Goal: Information Seeking & Learning: Learn about a topic

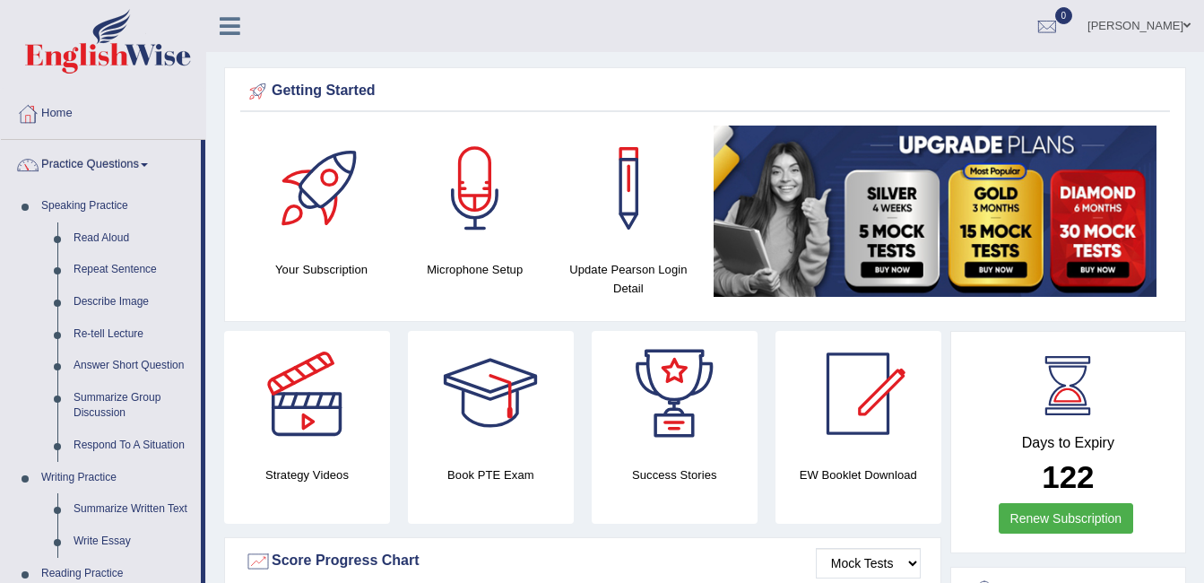
click at [124, 242] on link "Read Aloud" at bounding box center [132, 238] width 135 height 32
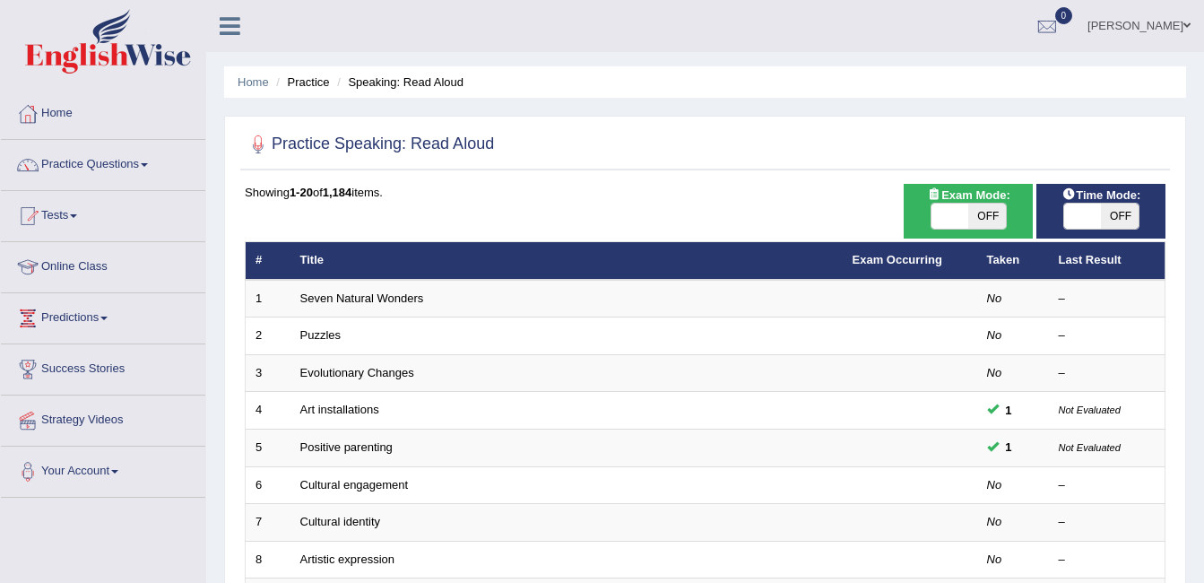
click at [968, 193] on span "Exam Mode:" at bounding box center [968, 195] width 97 height 19
click at [462, 194] on div "Showing 1-20 of 1,184 items." at bounding box center [705, 192] width 920 height 17
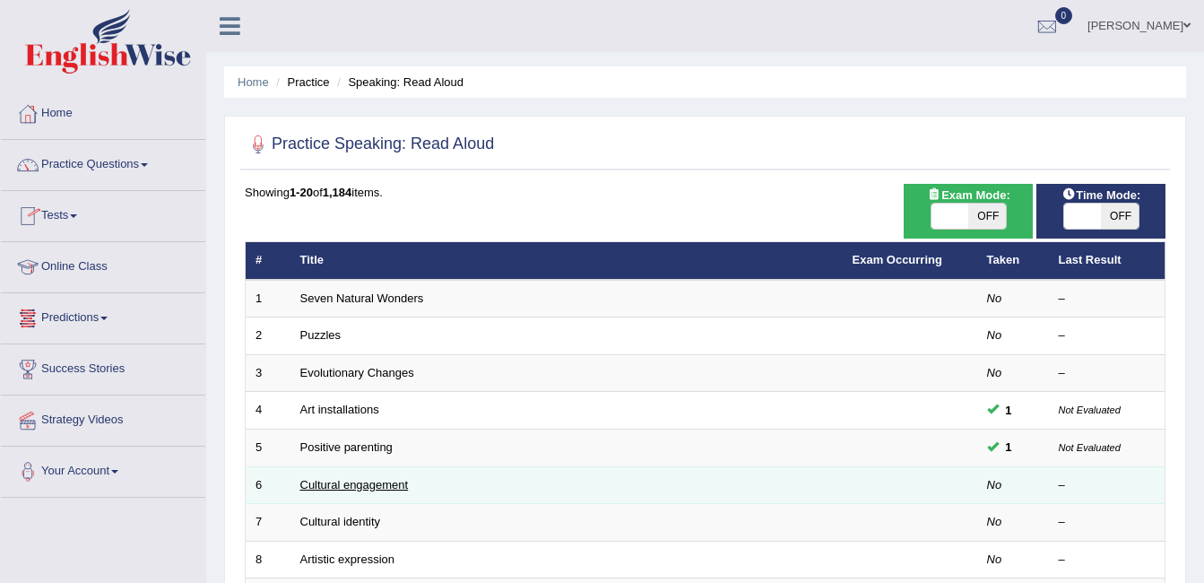
click at [343, 488] on link "Cultural engagement" at bounding box center [354, 484] width 108 height 13
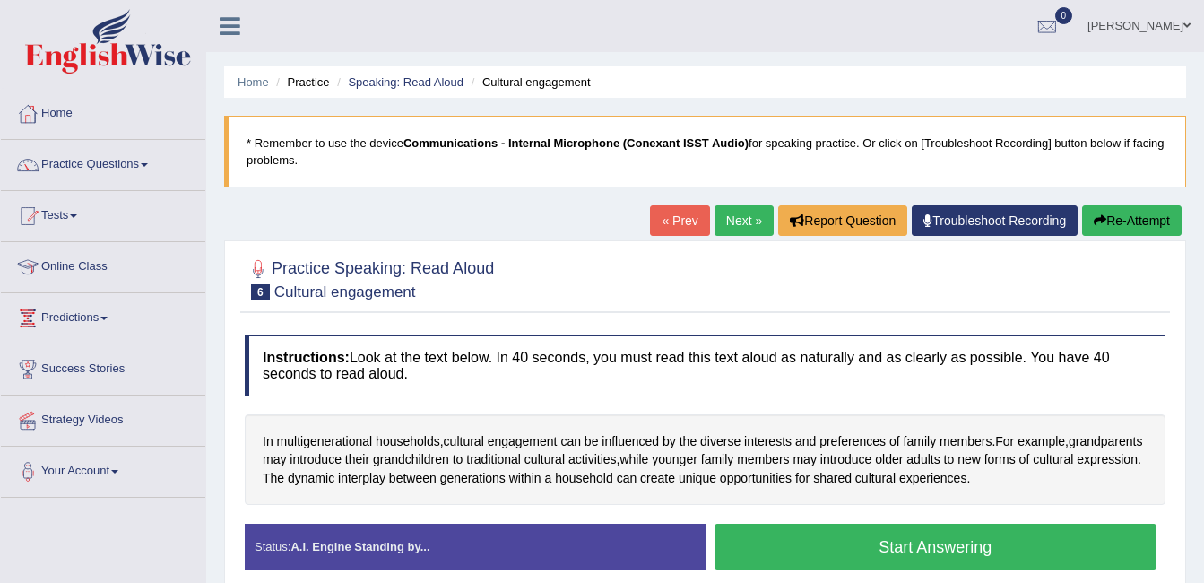
click at [630, 247] on div "Practice Speaking: Read Aloud 6 Cultural engagement Instructions: Look at the t…" at bounding box center [705, 421] width 962 height 362
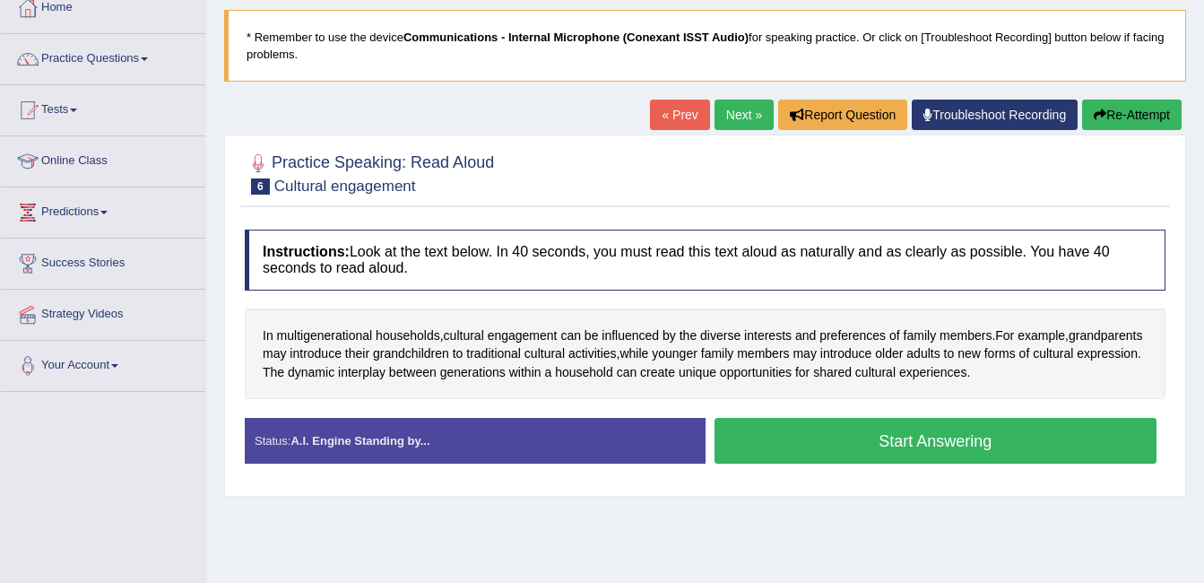
scroll to position [108, 0]
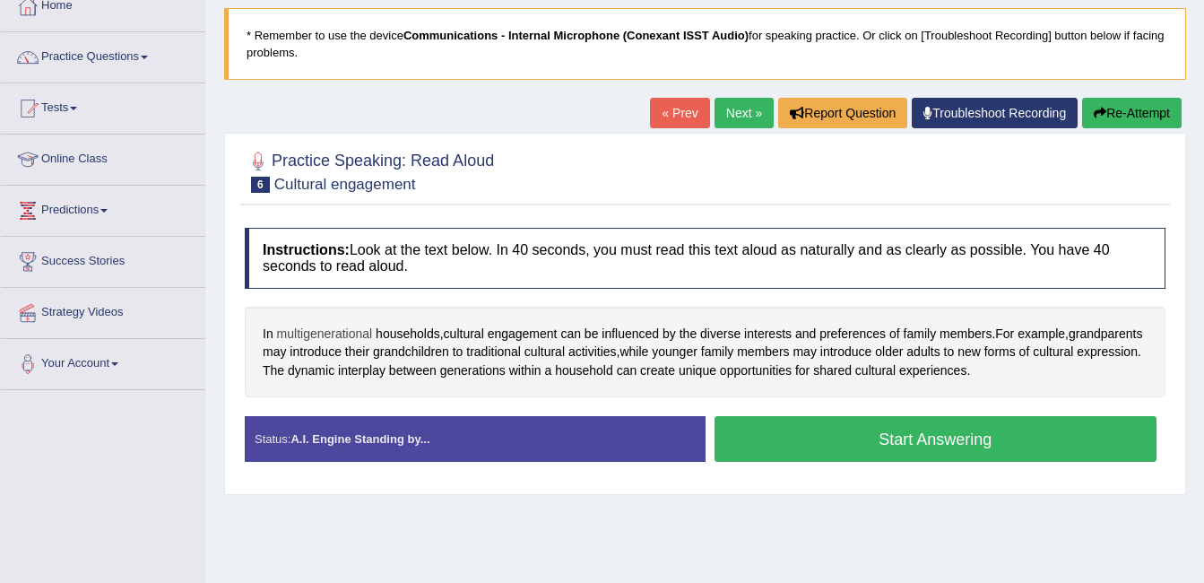
click at [319, 331] on span "multigenerational" at bounding box center [325, 333] width 96 height 19
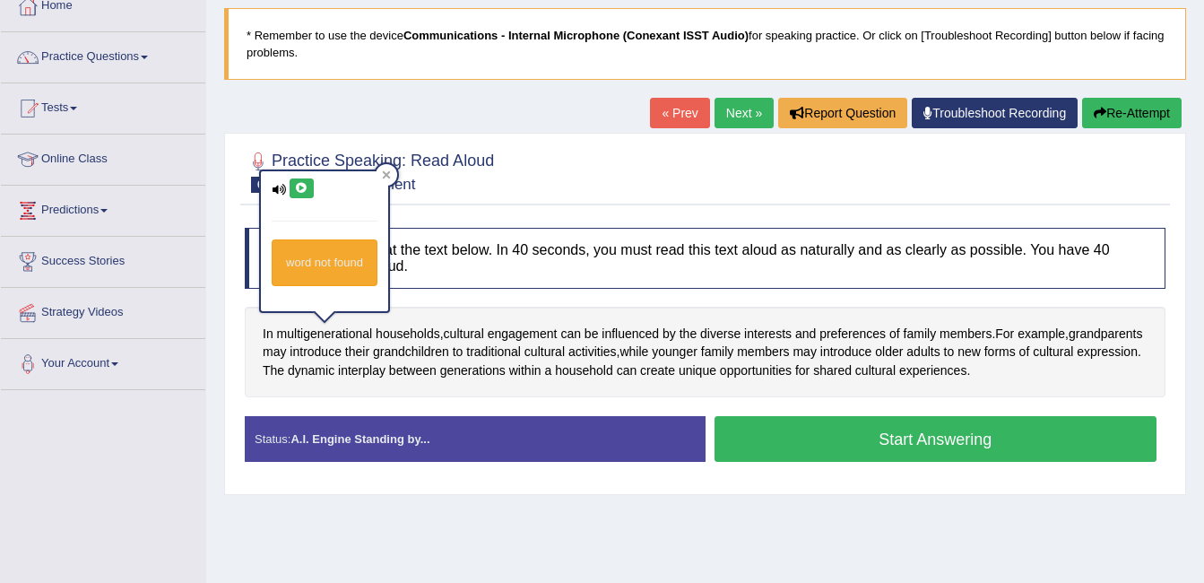
click at [293, 192] on button at bounding box center [301, 188] width 24 height 20
click at [566, 231] on h4 "Instructions: Look at the text below. In 40 seconds, you must read this text al…" at bounding box center [705, 258] width 920 height 60
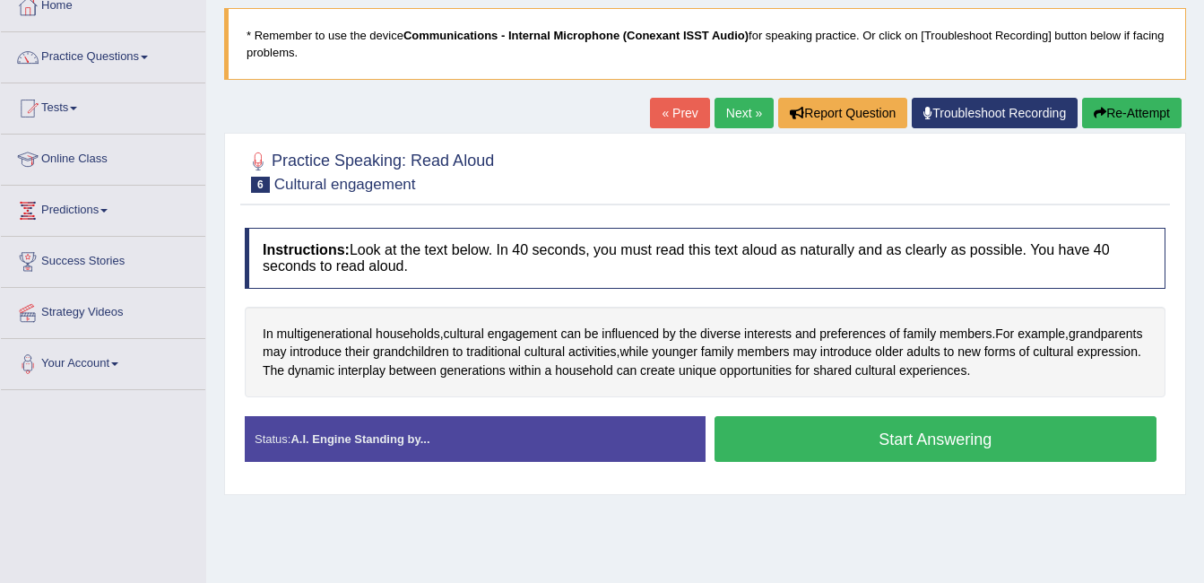
click at [702, 180] on div at bounding box center [705, 170] width 920 height 55
click at [856, 441] on button "Start Answering" at bounding box center [935, 439] width 443 height 46
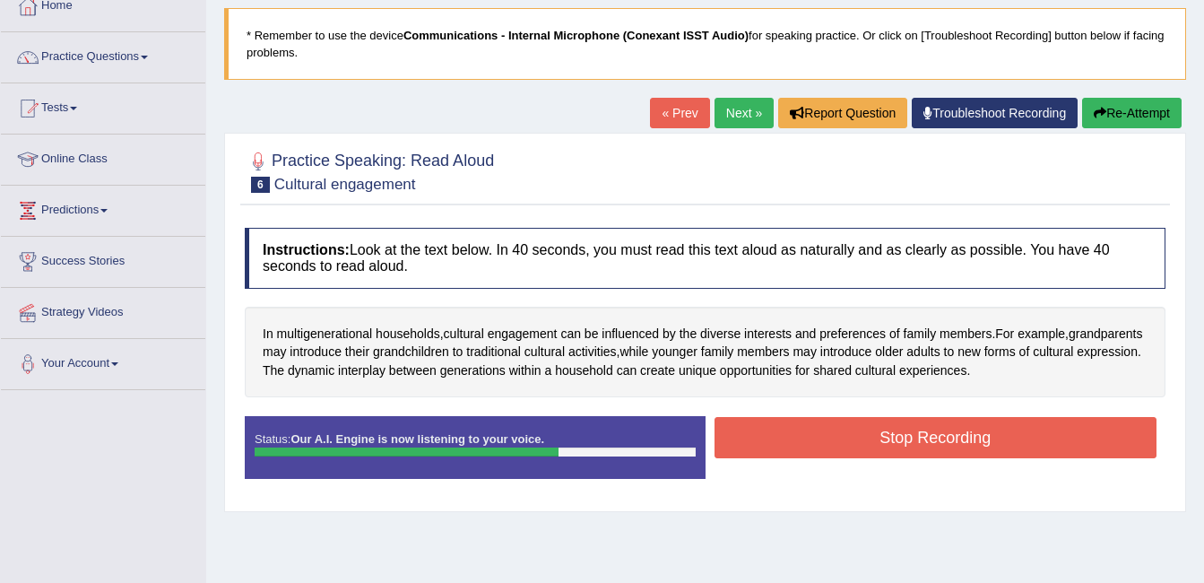
click at [856, 441] on button "Stop Recording" at bounding box center [935, 437] width 443 height 41
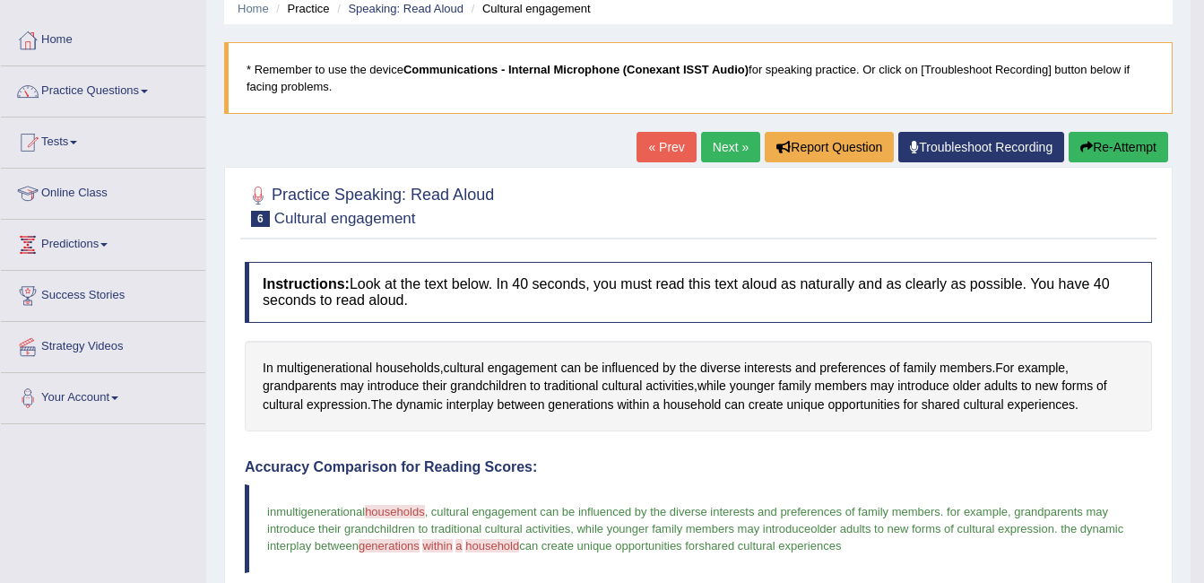
scroll to position [40, 0]
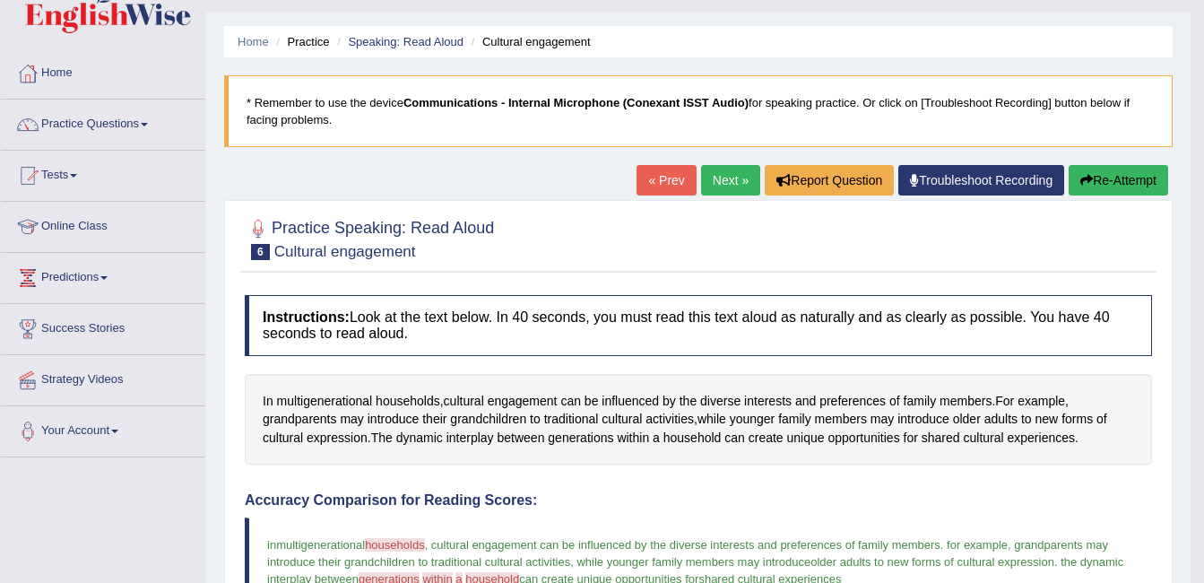
click at [723, 171] on link "Next »" at bounding box center [730, 180] width 59 height 30
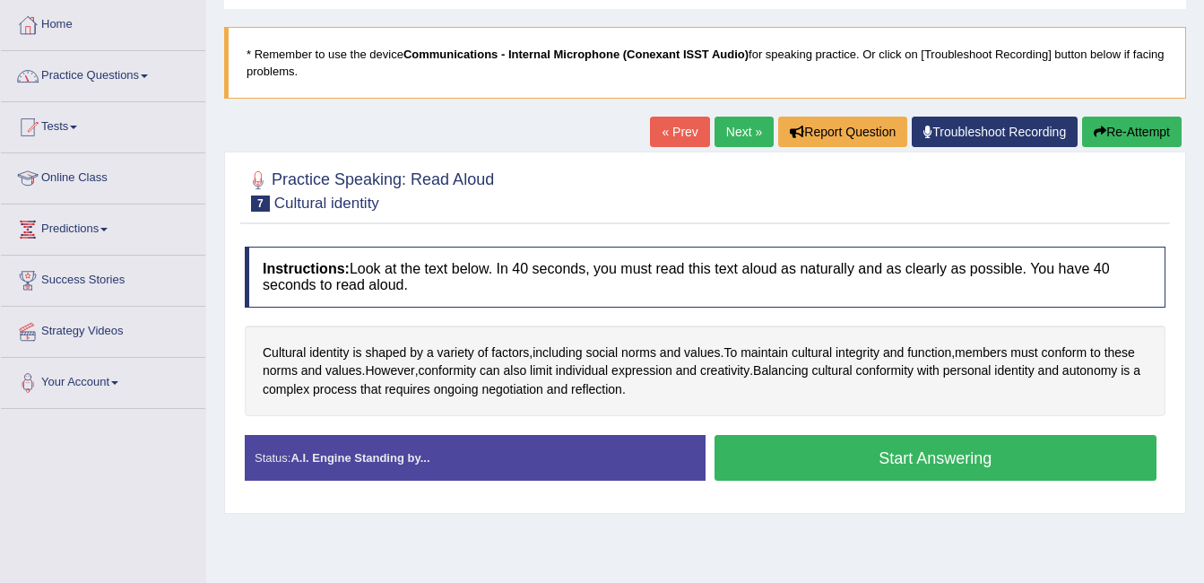
click at [130, 73] on link "Practice Questions" at bounding box center [103, 73] width 204 height 45
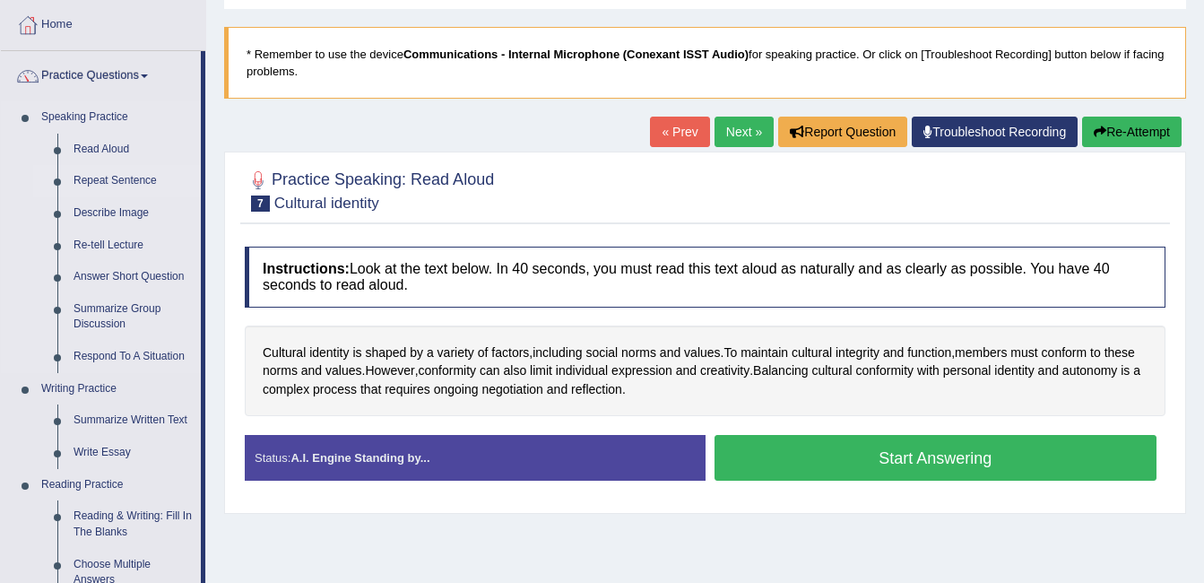
click at [97, 177] on link "Repeat Sentence" at bounding box center [132, 181] width 135 height 32
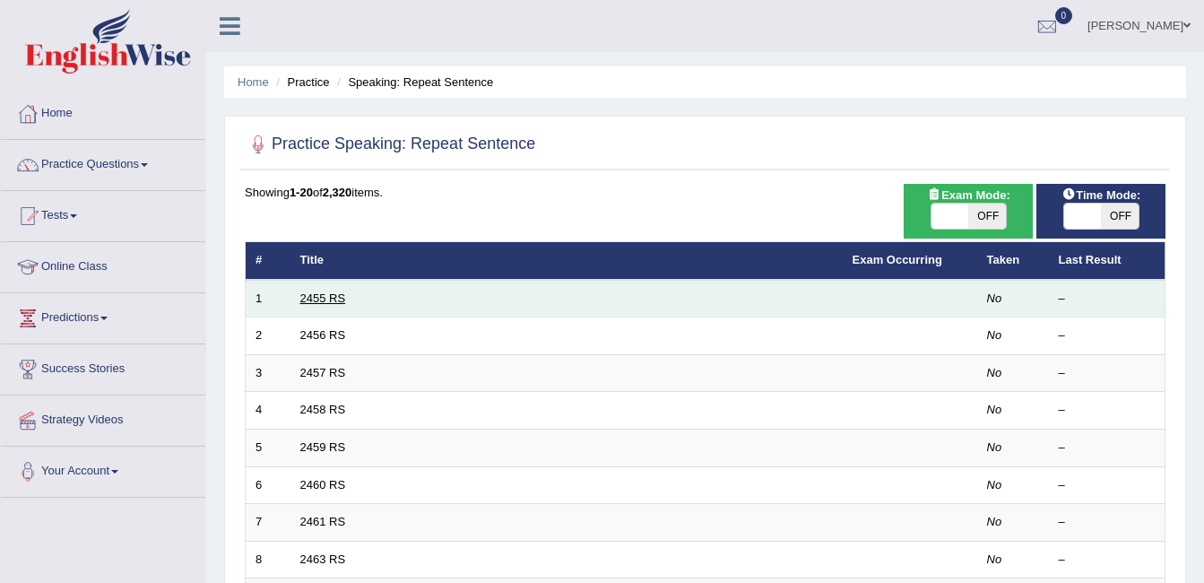
click at [326, 298] on link "2455 RS" at bounding box center [323, 297] width 46 height 13
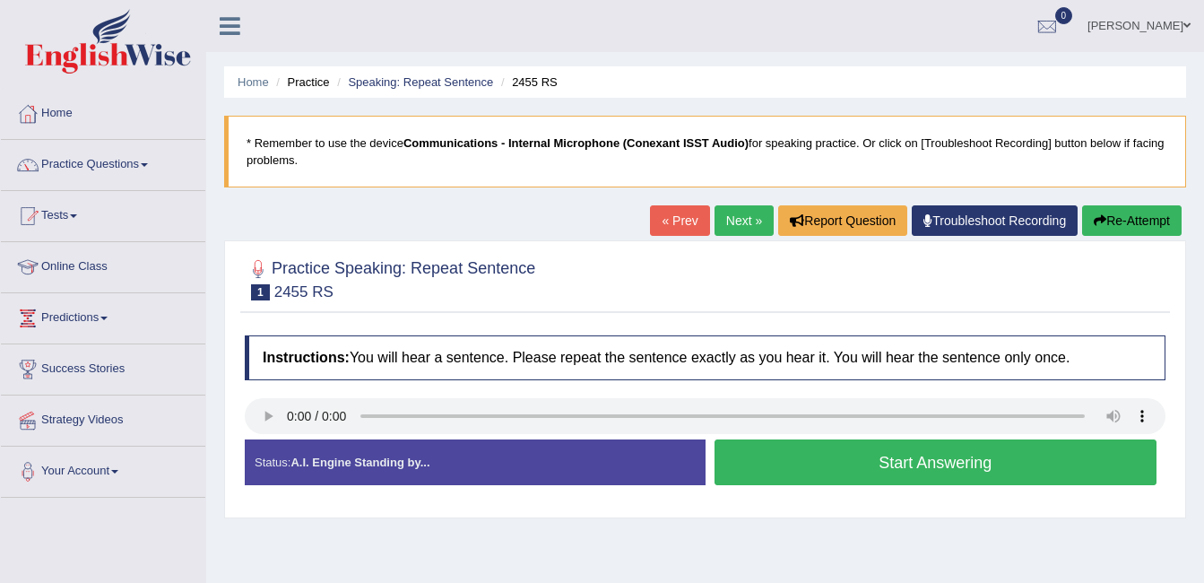
click at [793, 457] on button "Start Answering" at bounding box center [935, 462] width 443 height 46
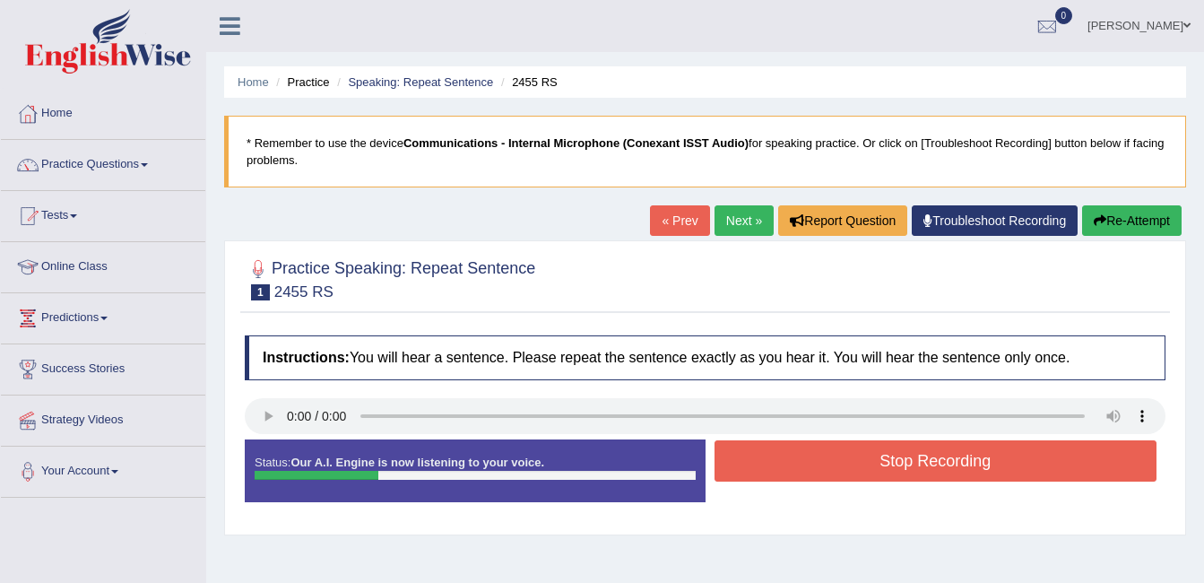
click at [793, 457] on button "Stop Recording" at bounding box center [935, 460] width 443 height 41
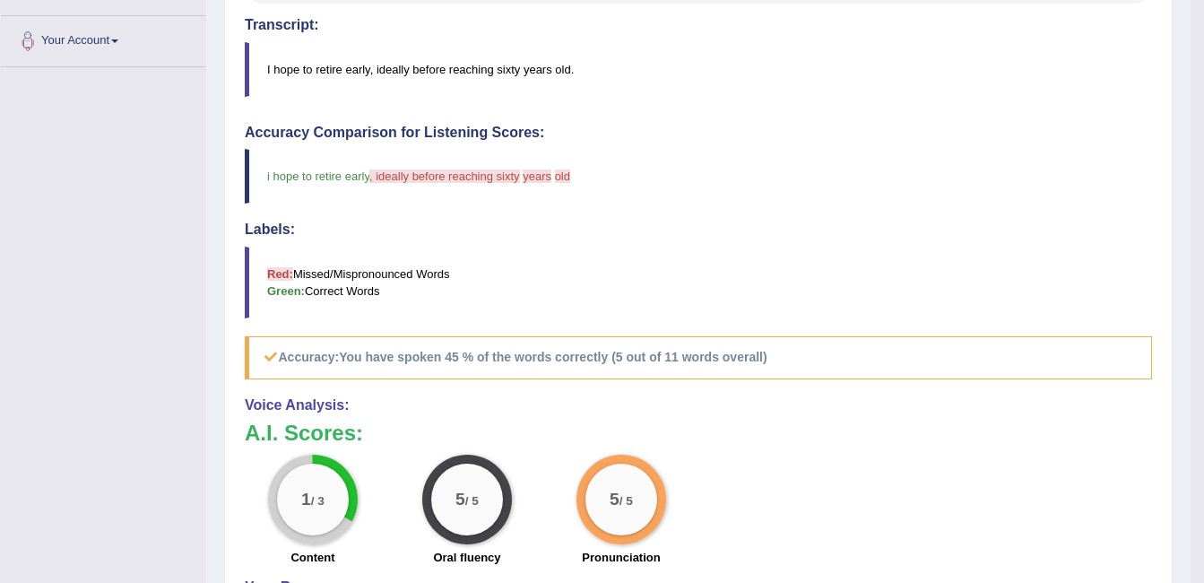
scroll to position [490, 0]
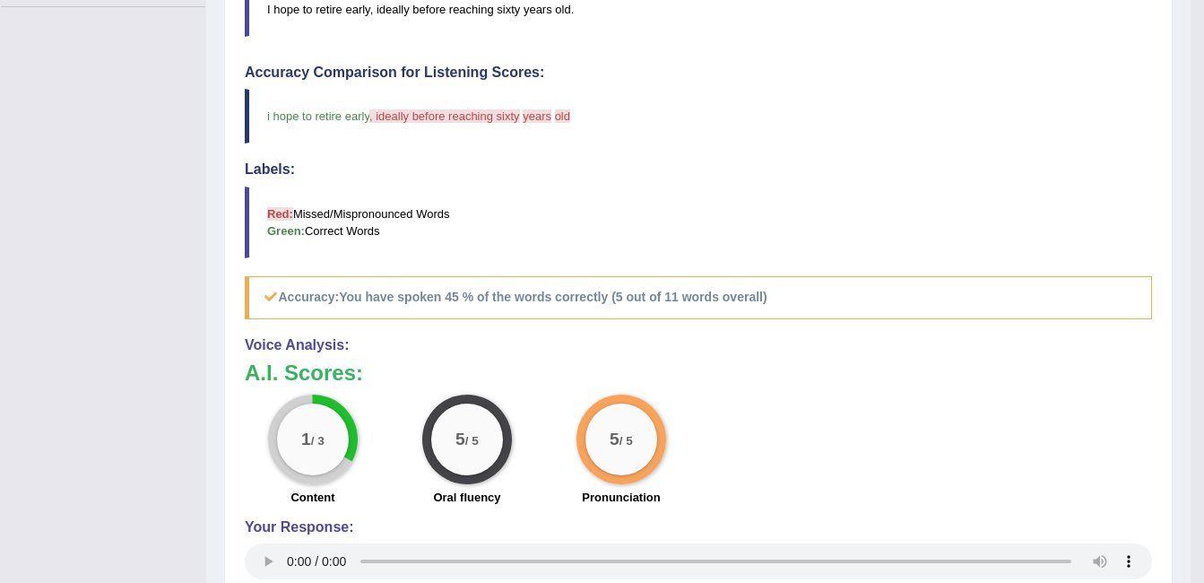
click at [514, 461] on div "5 / 5 Oral fluency" at bounding box center [467, 452] width 154 height 116
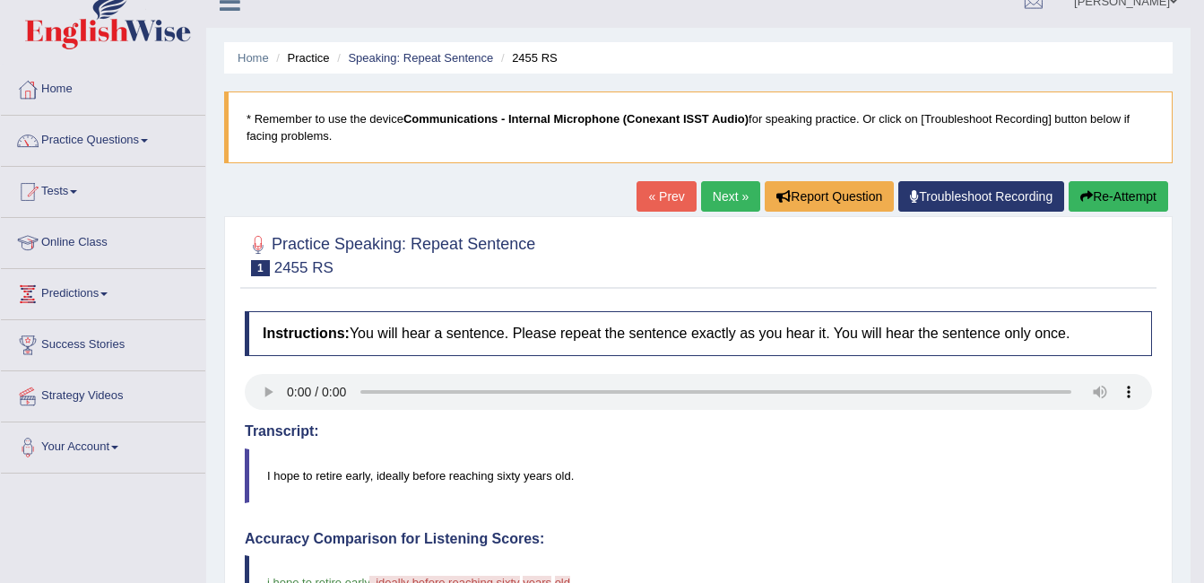
scroll to position [0, 0]
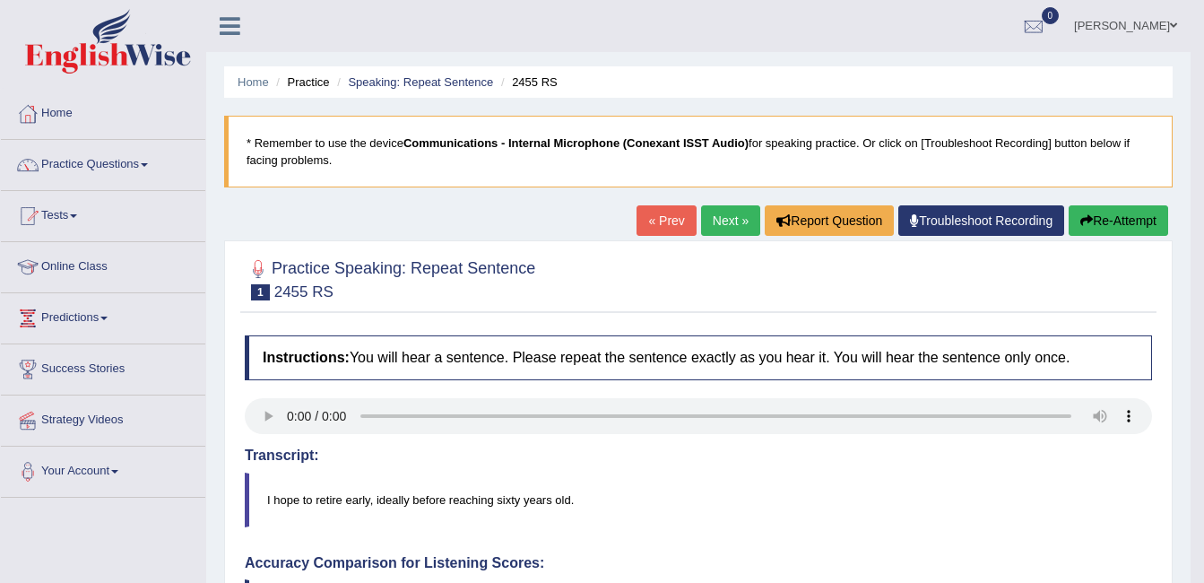
click at [730, 213] on link "Next »" at bounding box center [730, 220] width 59 height 30
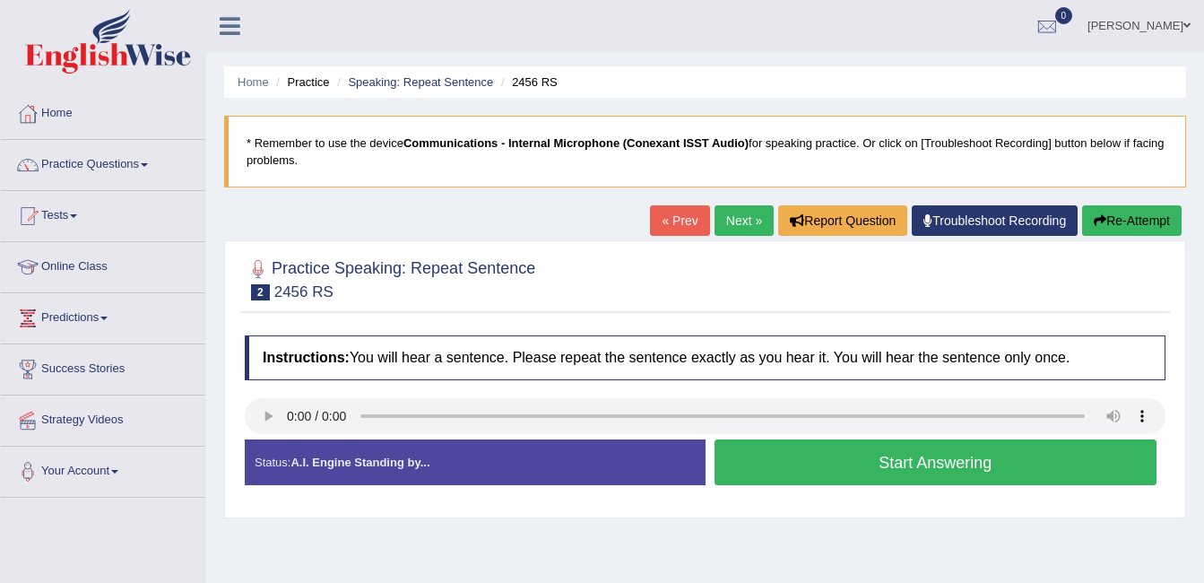
click at [779, 453] on button "Start Answering" at bounding box center [935, 462] width 443 height 46
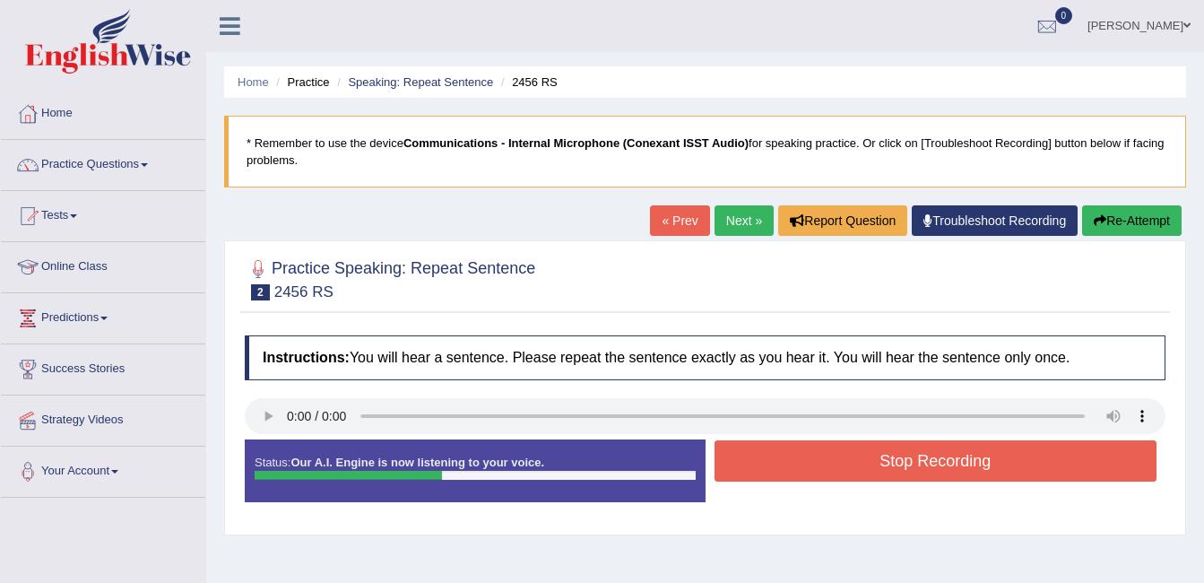
click at [779, 453] on button "Stop Recording" at bounding box center [935, 460] width 443 height 41
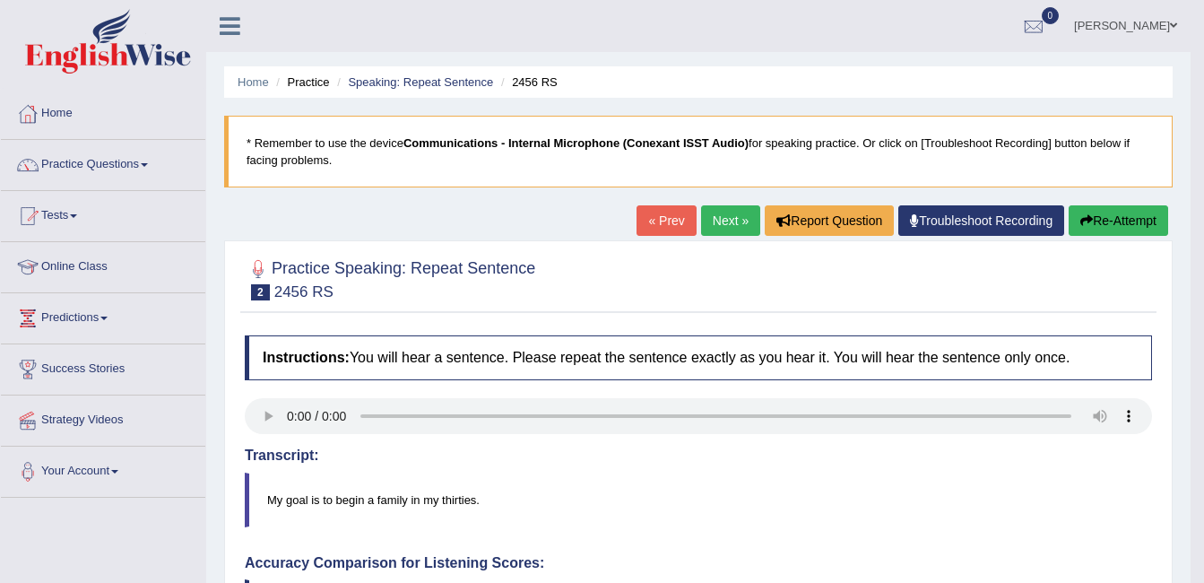
click at [715, 212] on link "Next »" at bounding box center [730, 220] width 59 height 30
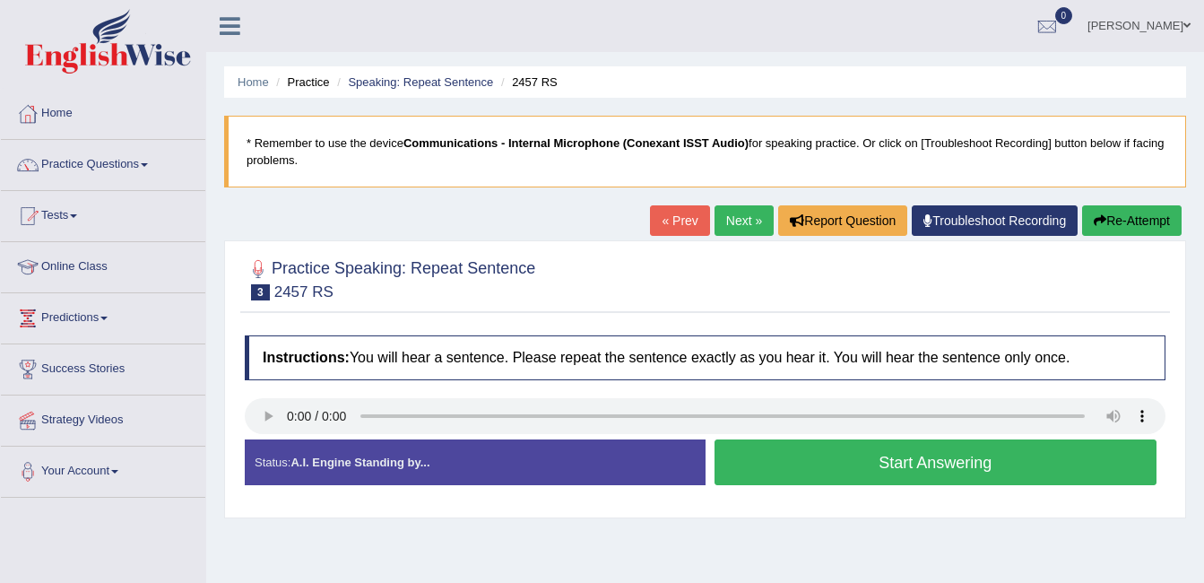
click at [723, 213] on link "Next »" at bounding box center [743, 220] width 59 height 30
click at [730, 216] on link "Next »" at bounding box center [743, 220] width 59 height 30
click at [720, 467] on button "Start Answering" at bounding box center [935, 462] width 443 height 46
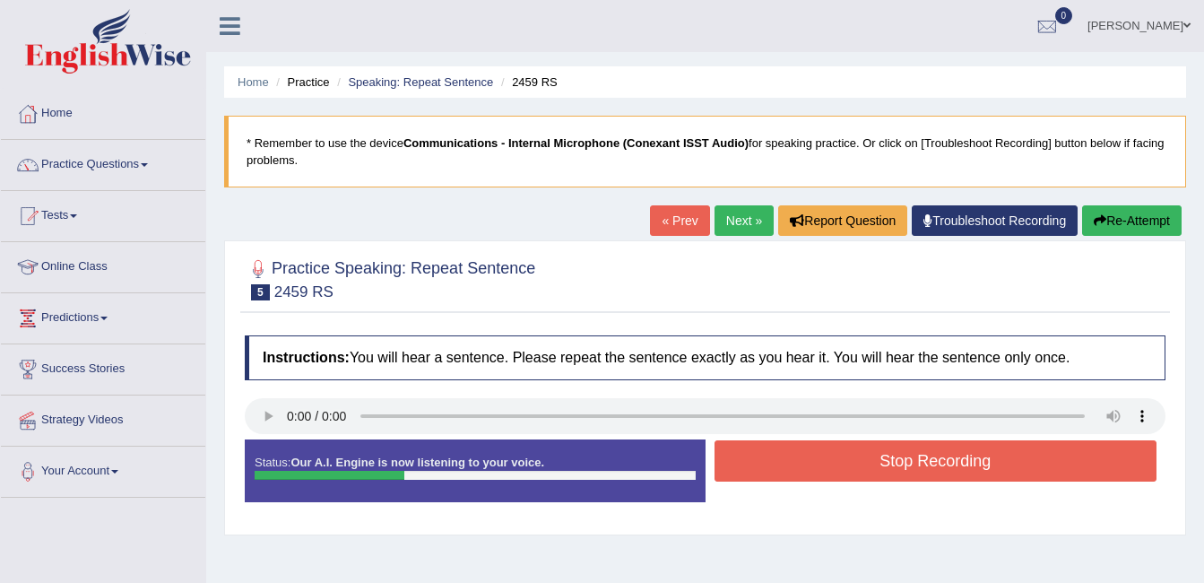
click at [722, 465] on button "Stop Recording" at bounding box center [935, 460] width 443 height 41
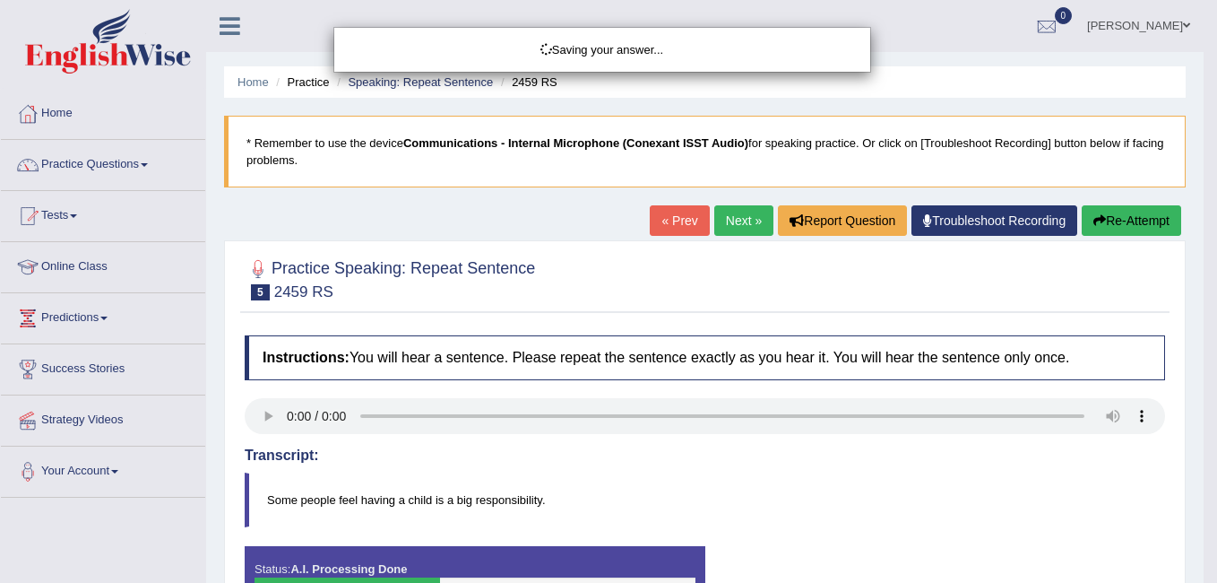
click at [1203, 524] on div "Saving your answer..." at bounding box center [608, 291] width 1217 height 583
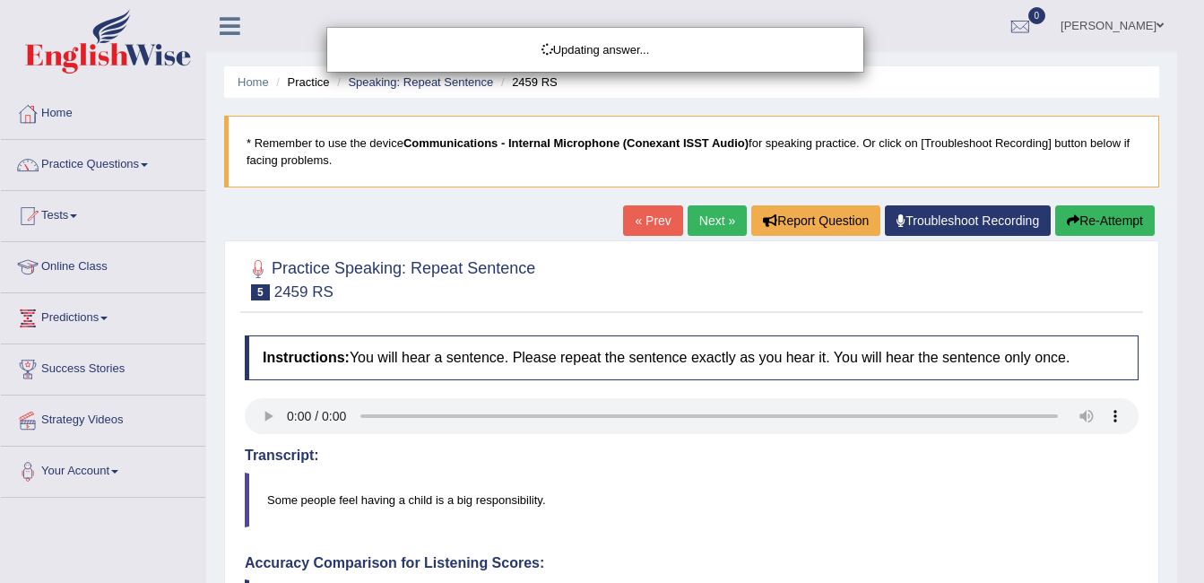
click at [1203, 524] on html "Toggle navigation Home Practice Questions Speaking Practice Read Aloud Repeat S…" at bounding box center [602, 291] width 1204 height 583
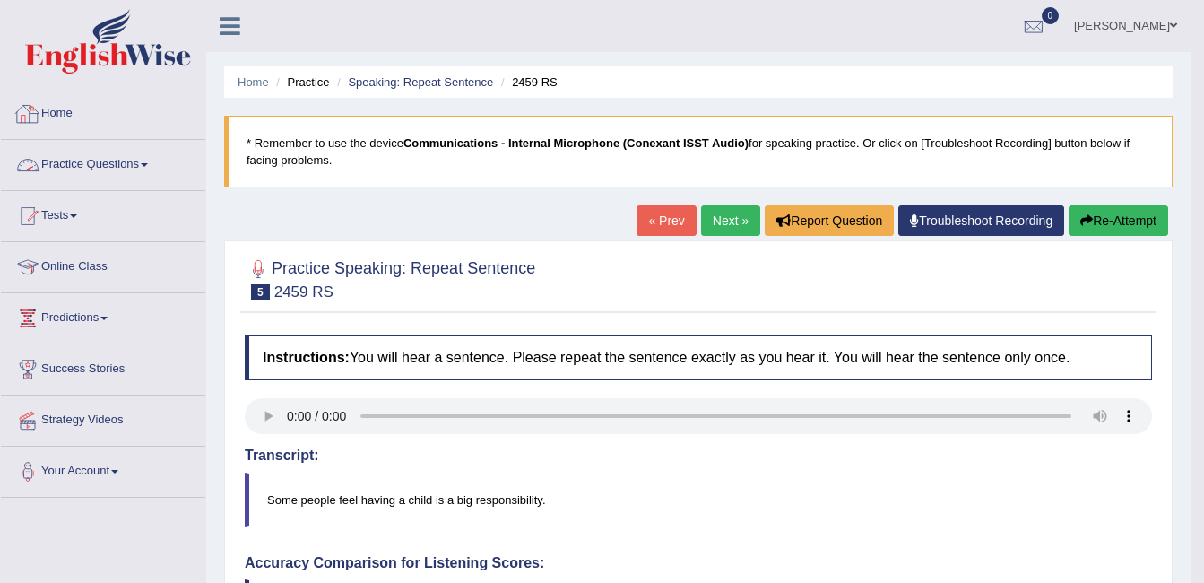
click at [132, 168] on link "Practice Questions" at bounding box center [103, 162] width 204 height 45
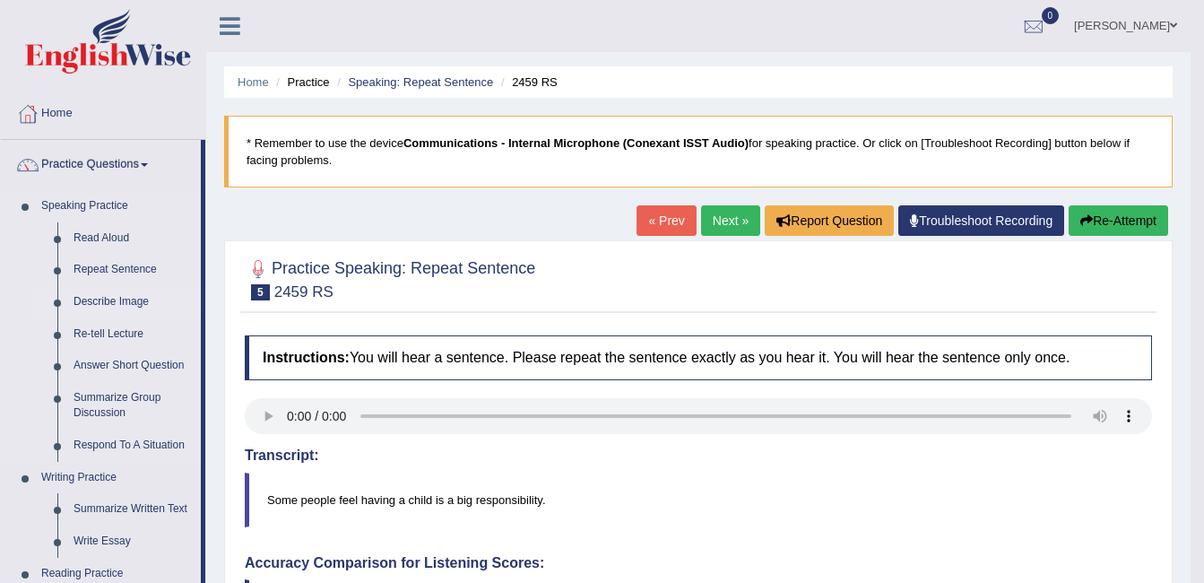
click at [107, 296] on link "Describe Image" at bounding box center [132, 302] width 135 height 32
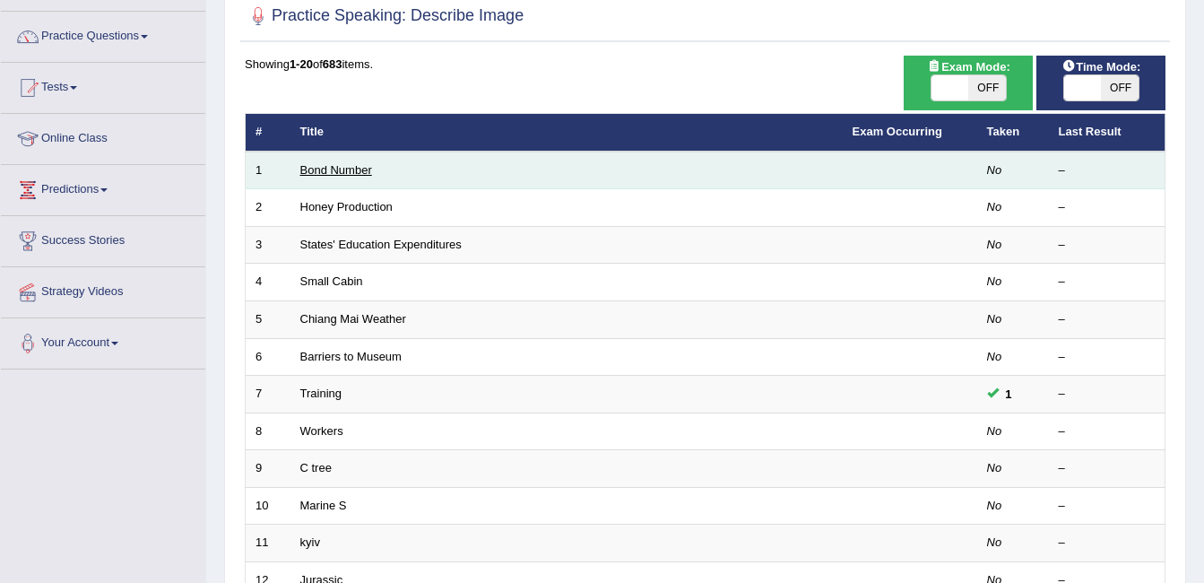
click at [350, 174] on link "Bond Number" at bounding box center [336, 169] width 72 height 13
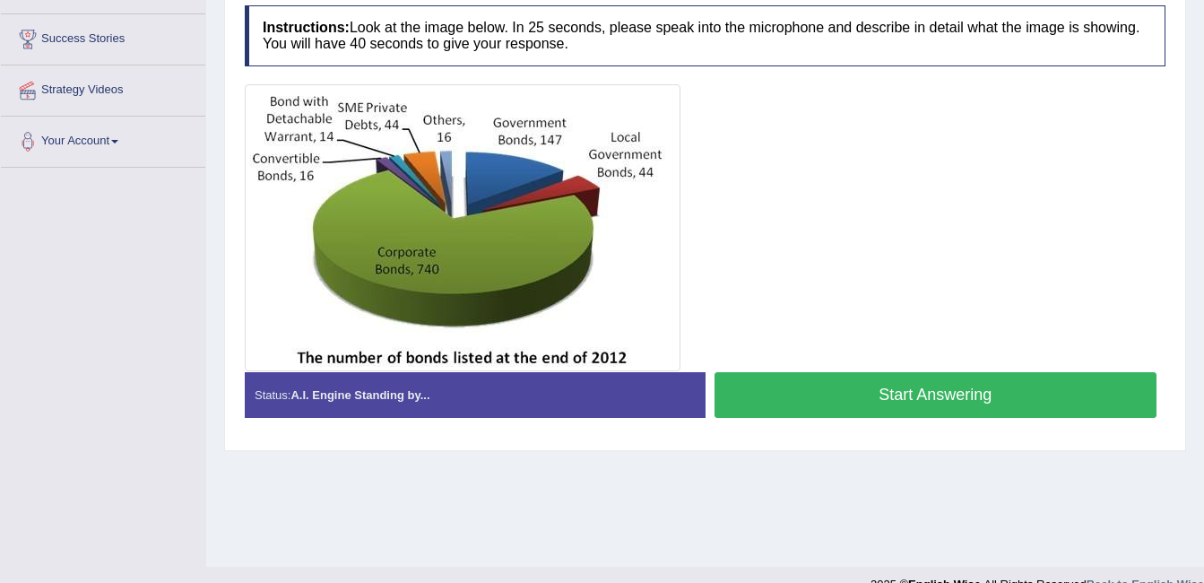
scroll to position [331, 0]
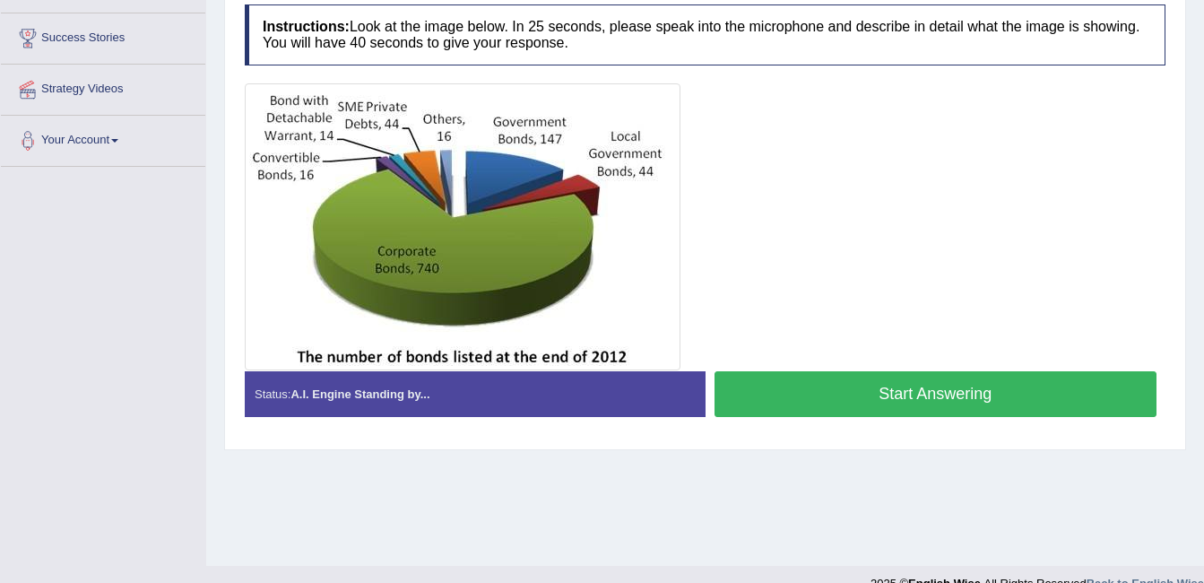
click at [741, 281] on div at bounding box center [705, 226] width 920 height 287
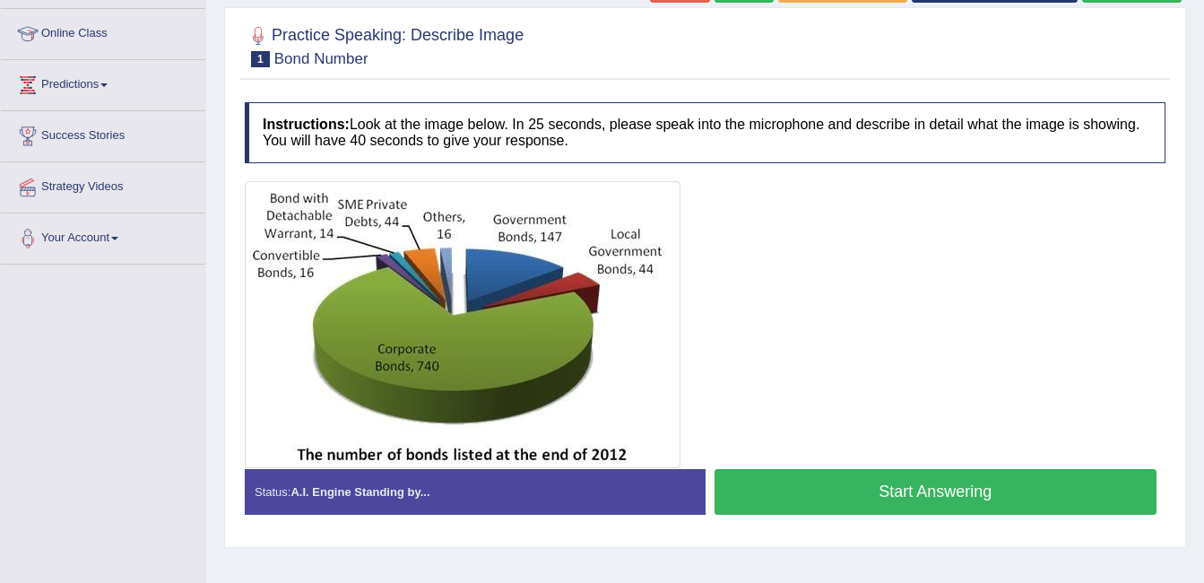
scroll to position [223, 0]
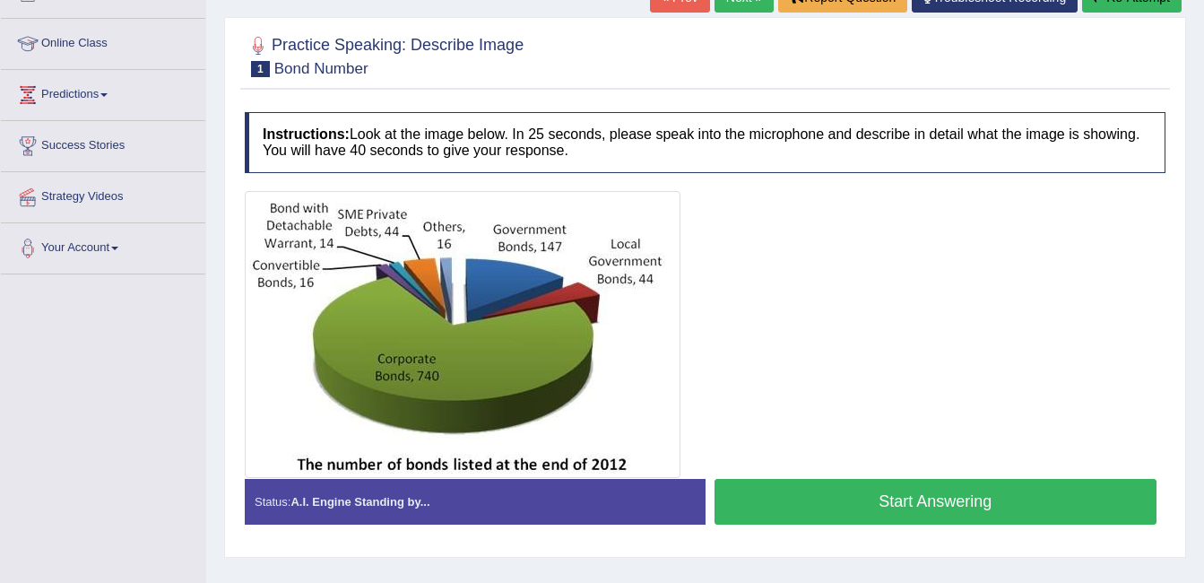
click at [861, 505] on button "Start Answering" at bounding box center [935, 502] width 443 height 46
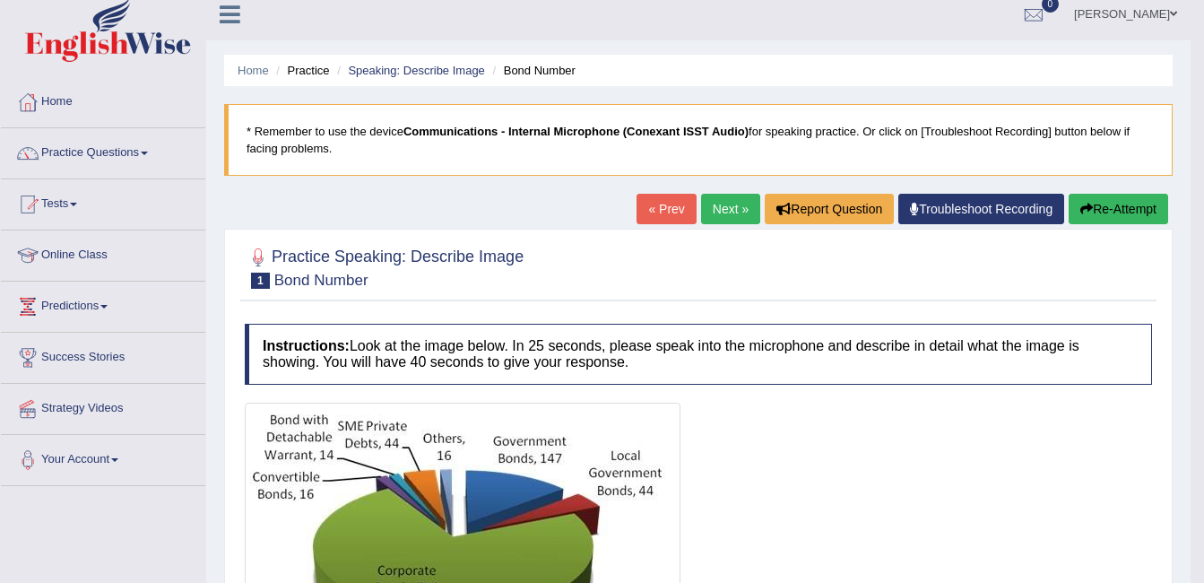
scroll to position [0, 0]
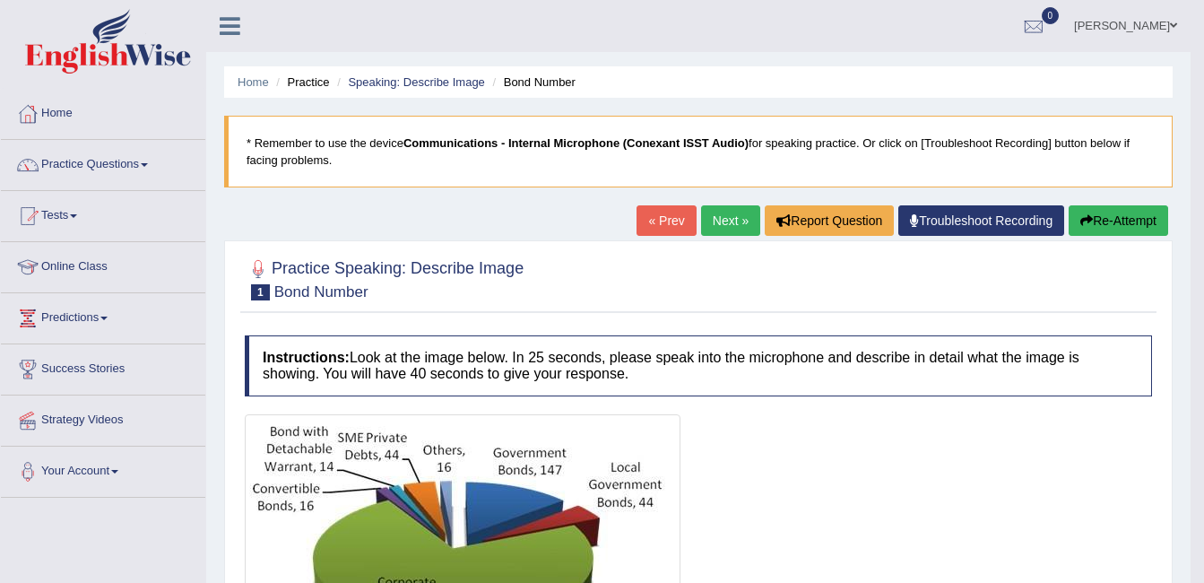
click at [1145, 20] on link "ambika sharma" at bounding box center [1125, 23] width 130 height 47
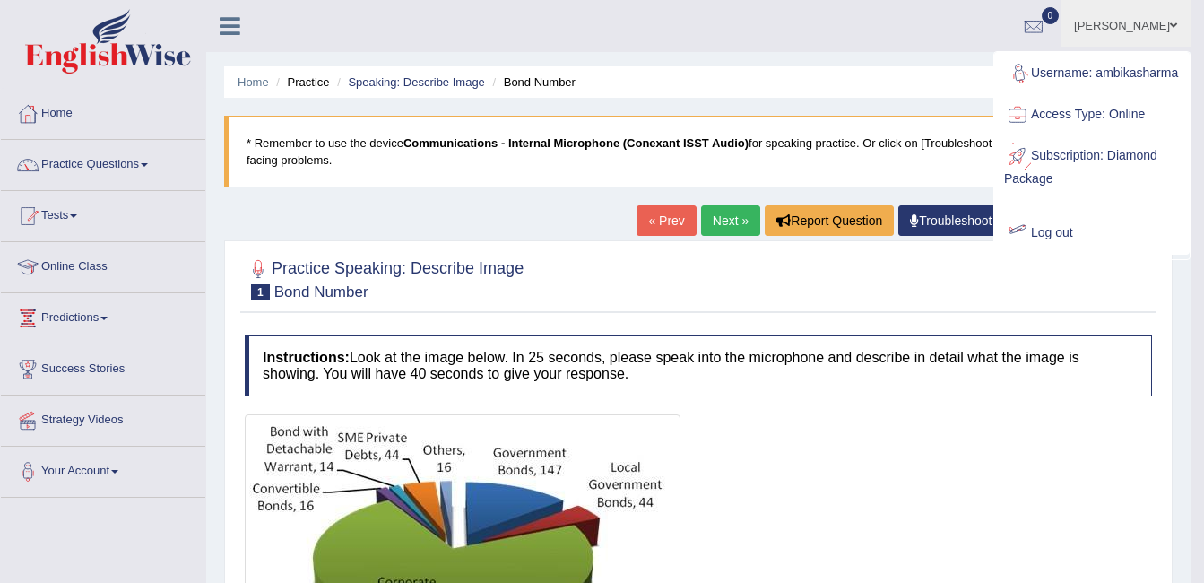
click at [1020, 246] on div at bounding box center [1017, 233] width 27 height 27
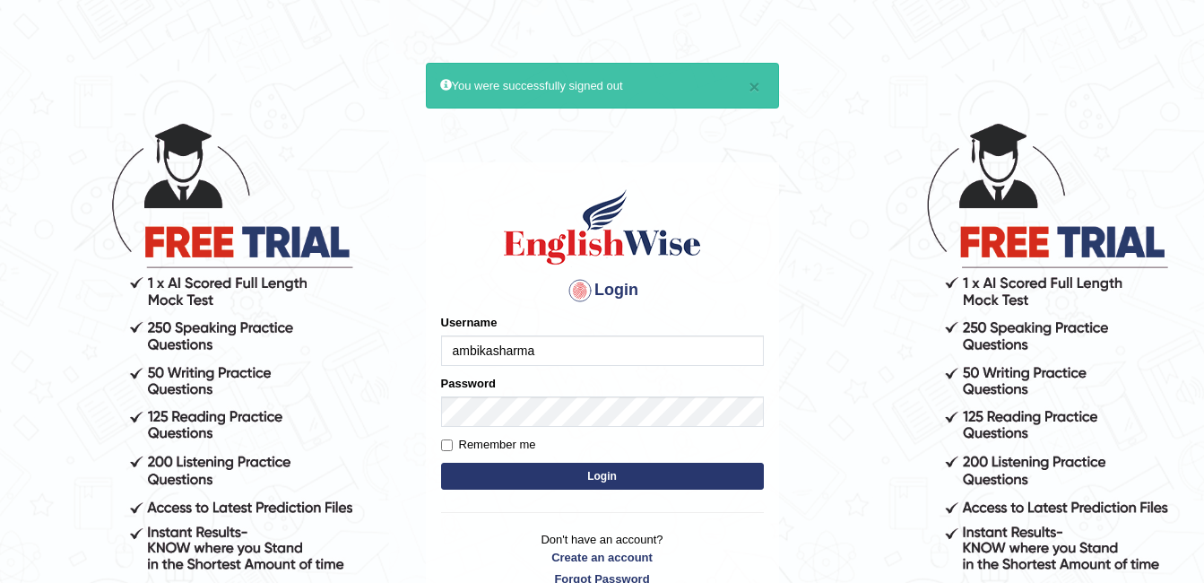
click at [544, 353] on input "ambikasharma" at bounding box center [602, 350] width 323 height 30
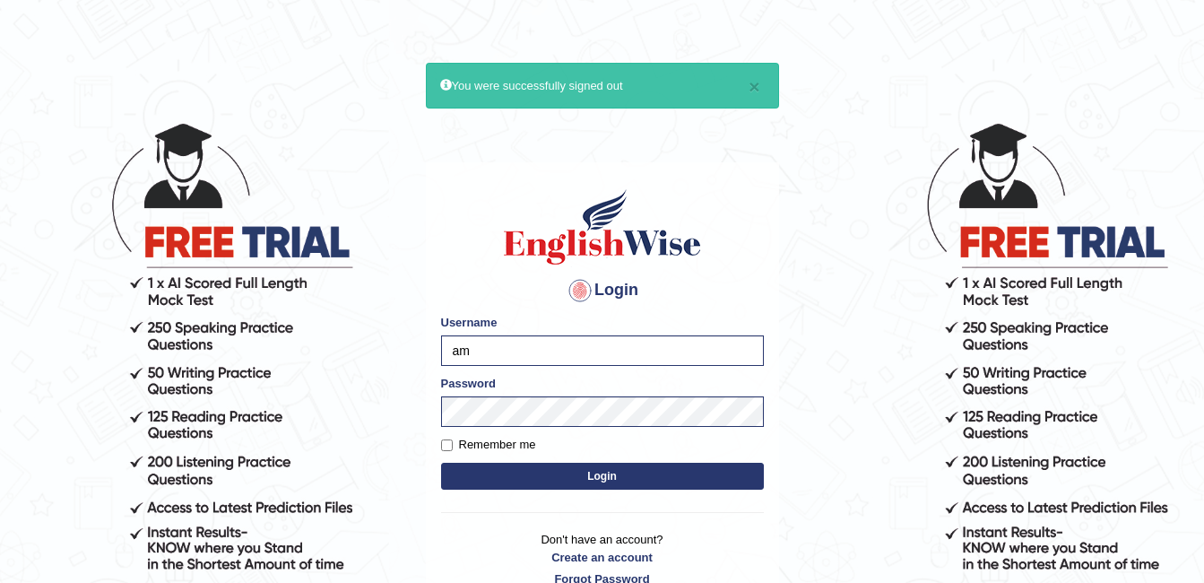
type input "a"
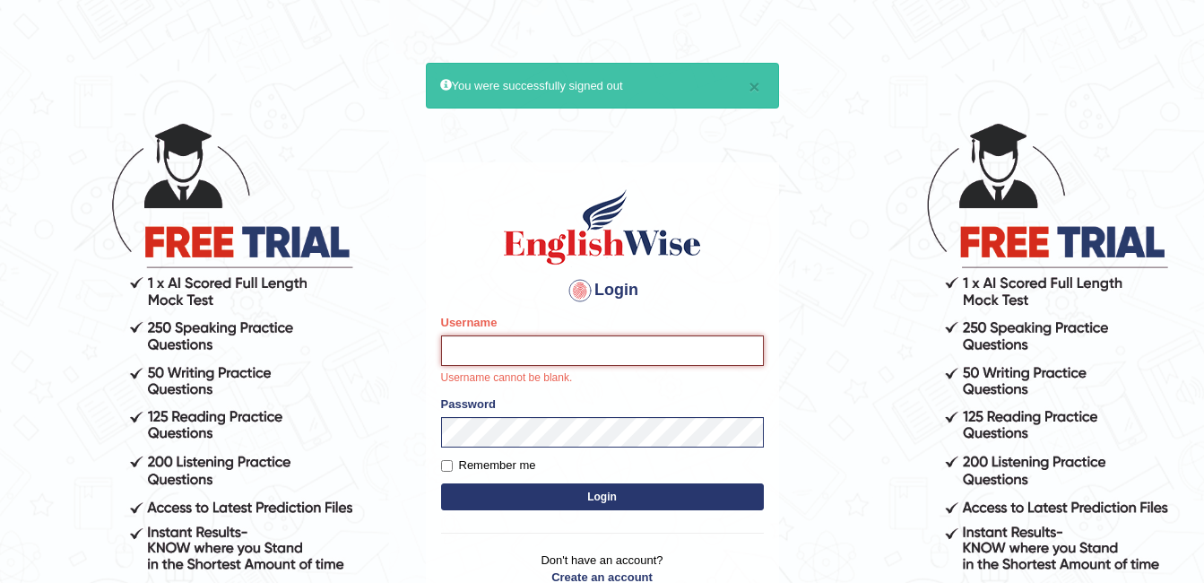
click at [493, 342] on input "Username" at bounding box center [602, 350] width 323 height 30
click at [461, 349] on input "Username" at bounding box center [602, 350] width 323 height 30
type input "Renu8"
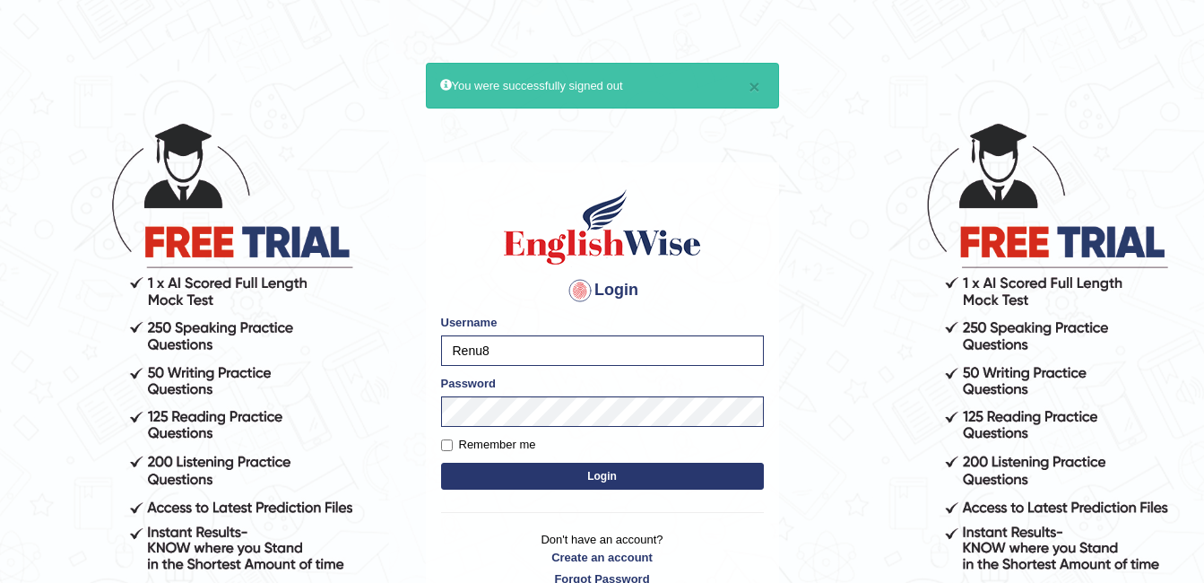
click at [606, 470] on button "Login" at bounding box center [602, 475] width 323 height 27
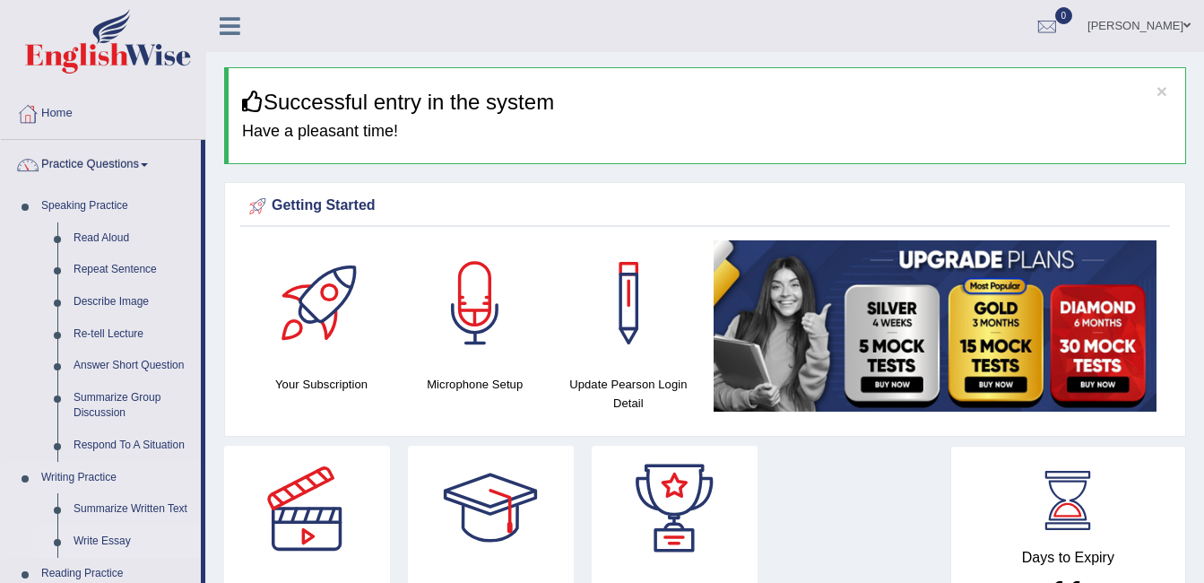
click at [82, 544] on link "Write Essay" at bounding box center [132, 541] width 135 height 32
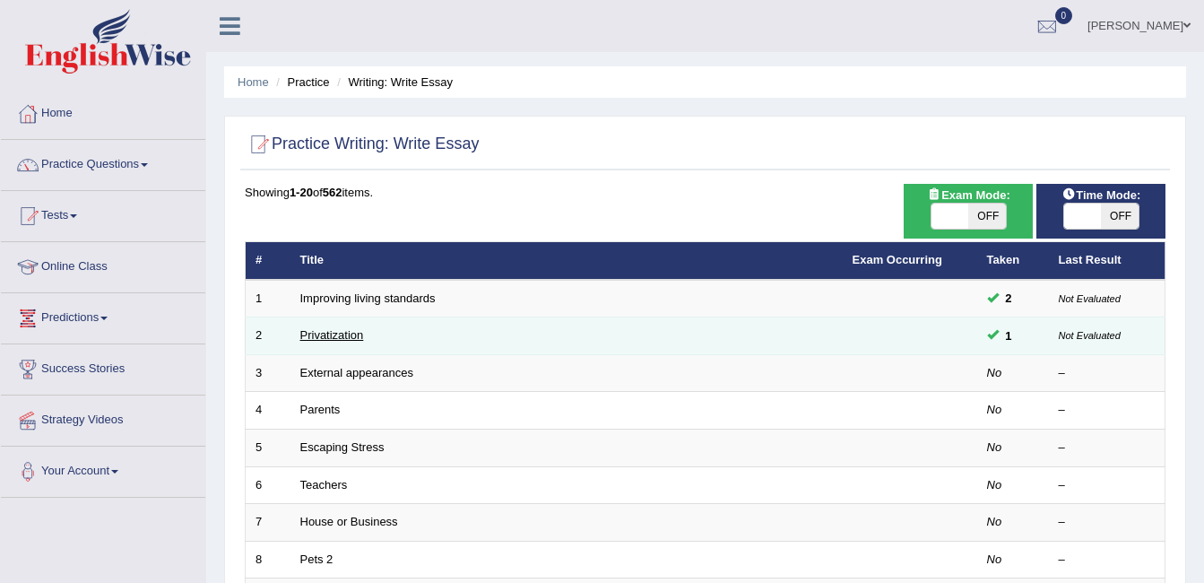
click at [303, 330] on link "Privatization" at bounding box center [332, 334] width 64 height 13
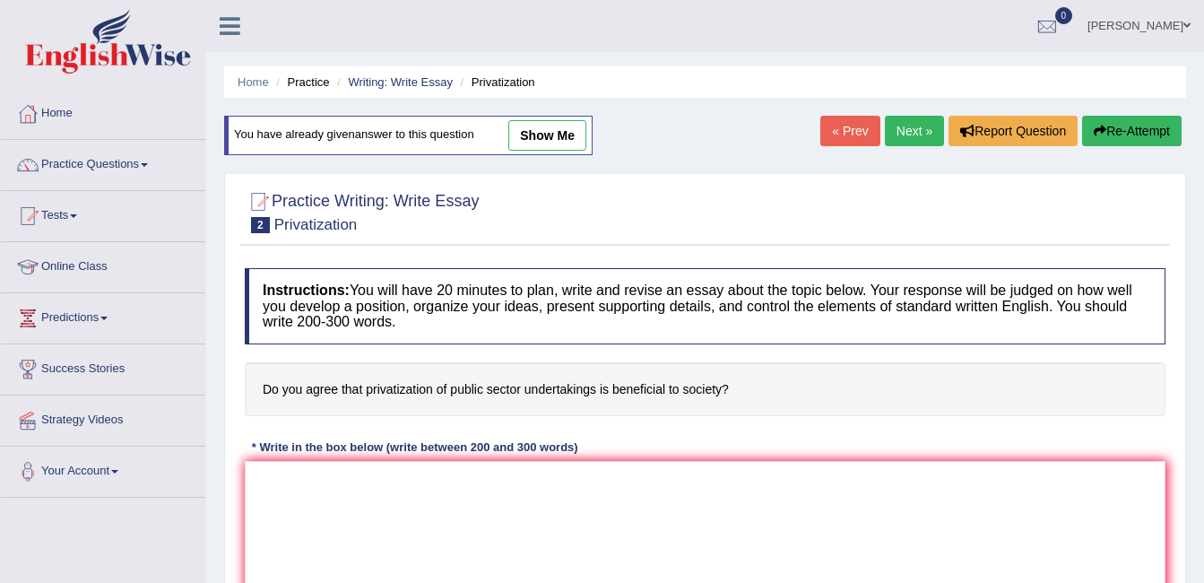
click at [547, 142] on link "show me" at bounding box center [547, 135] width 78 height 30
type textarea "The increasing influence of Privatization on our lives has ignited numerous dis…"
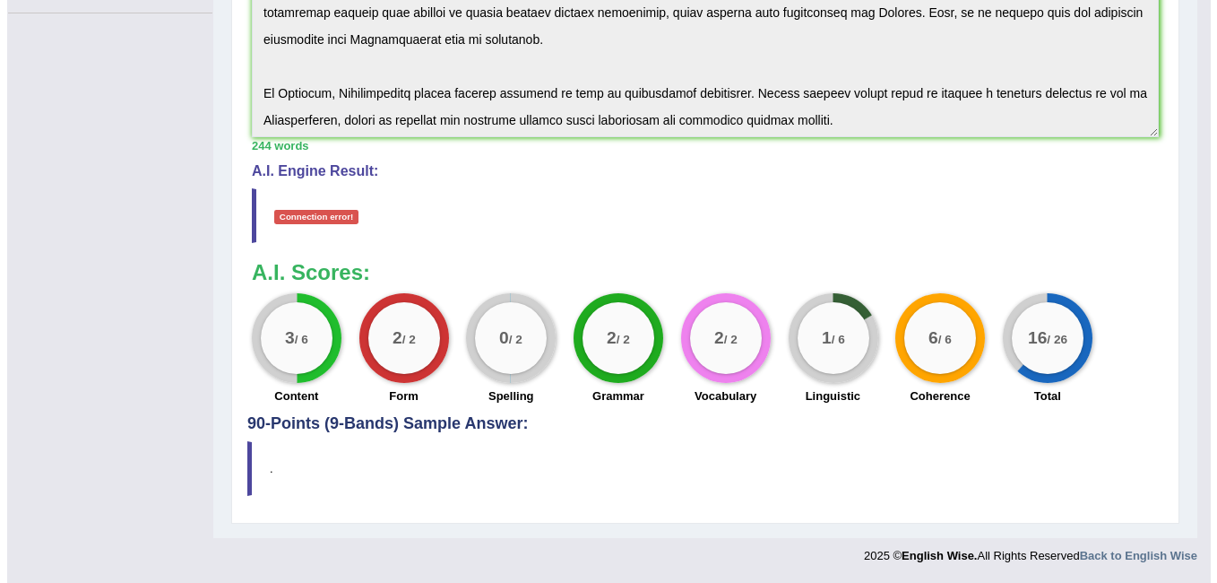
scroll to position [269, 0]
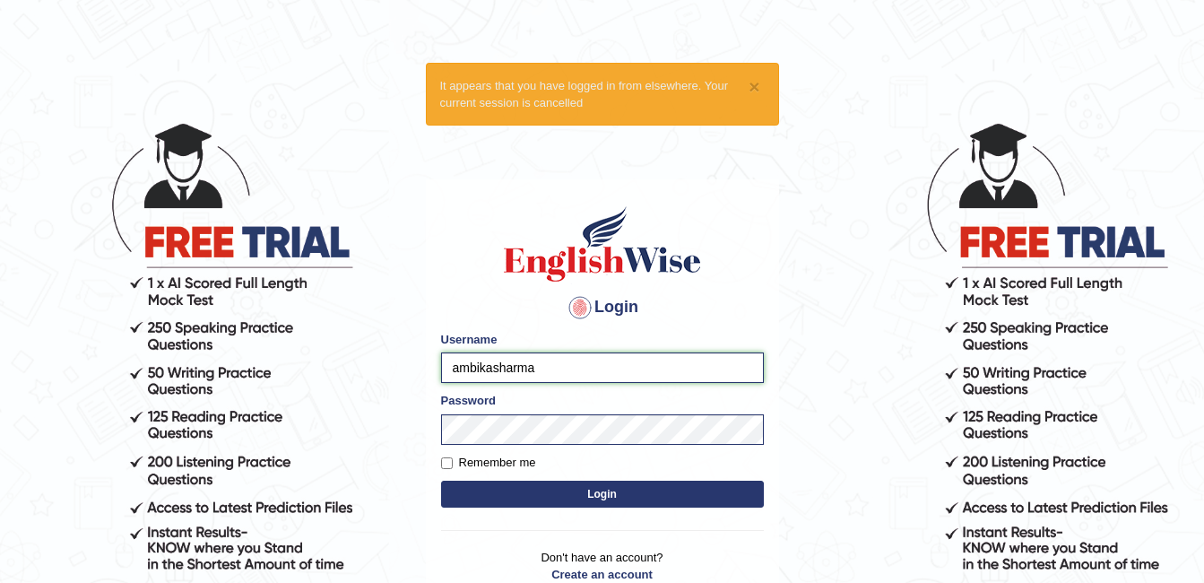
click at [553, 369] on input "ambikasharma" at bounding box center [602, 367] width 323 height 30
type input "a"
type input "Renu8"
click at [610, 494] on button "Login" at bounding box center [602, 493] width 323 height 27
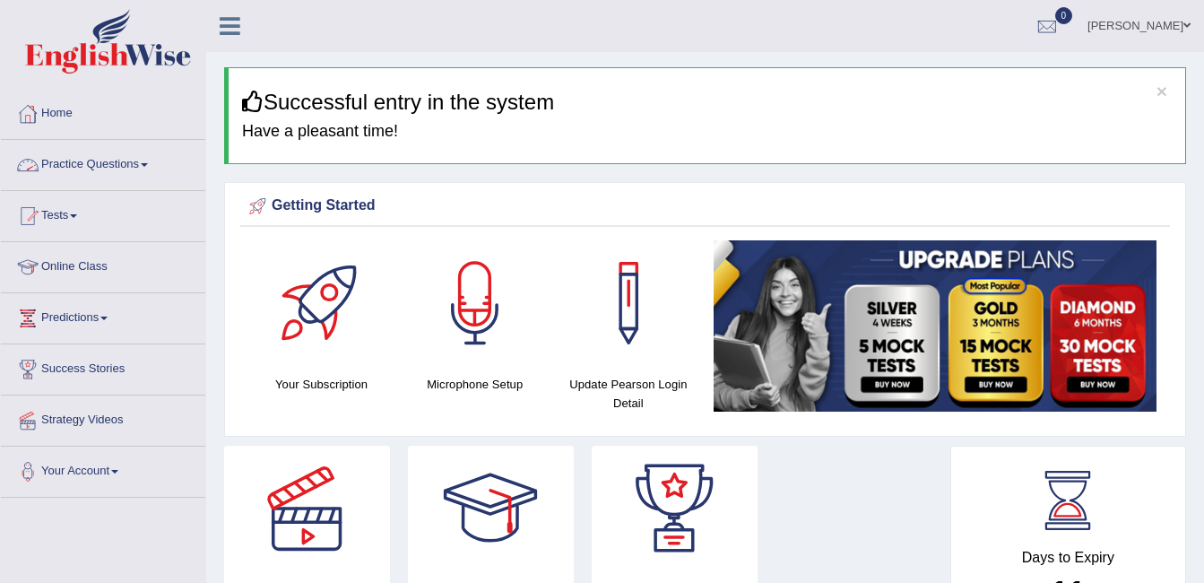
click at [94, 176] on link "Practice Questions" at bounding box center [103, 162] width 204 height 45
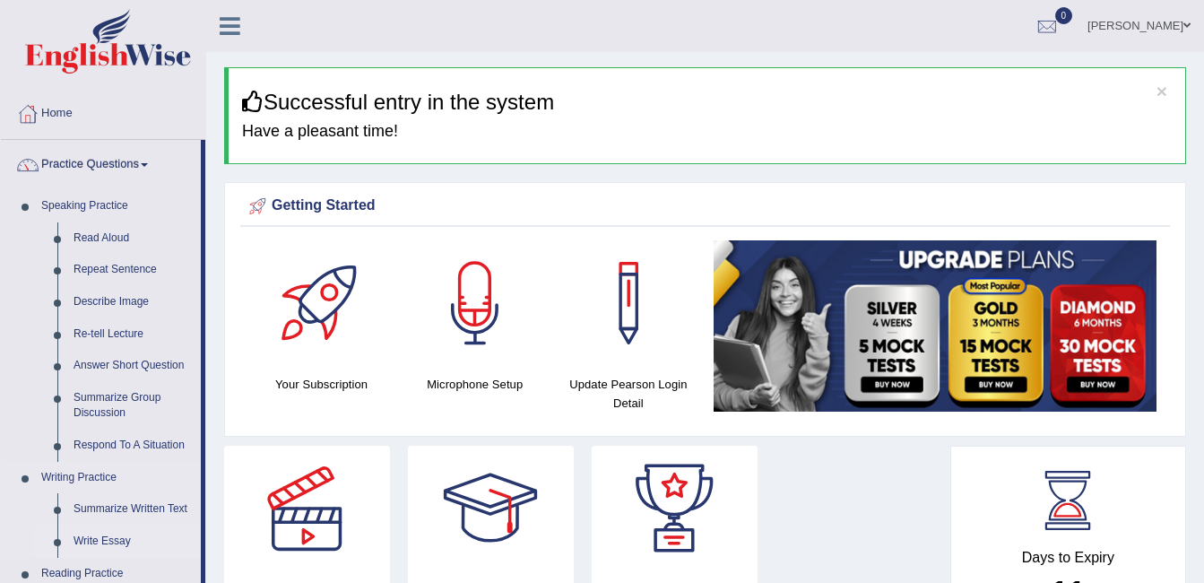
click at [101, 537] on link "Write Essay" at bounding box center [132, 541] width 135 height 32
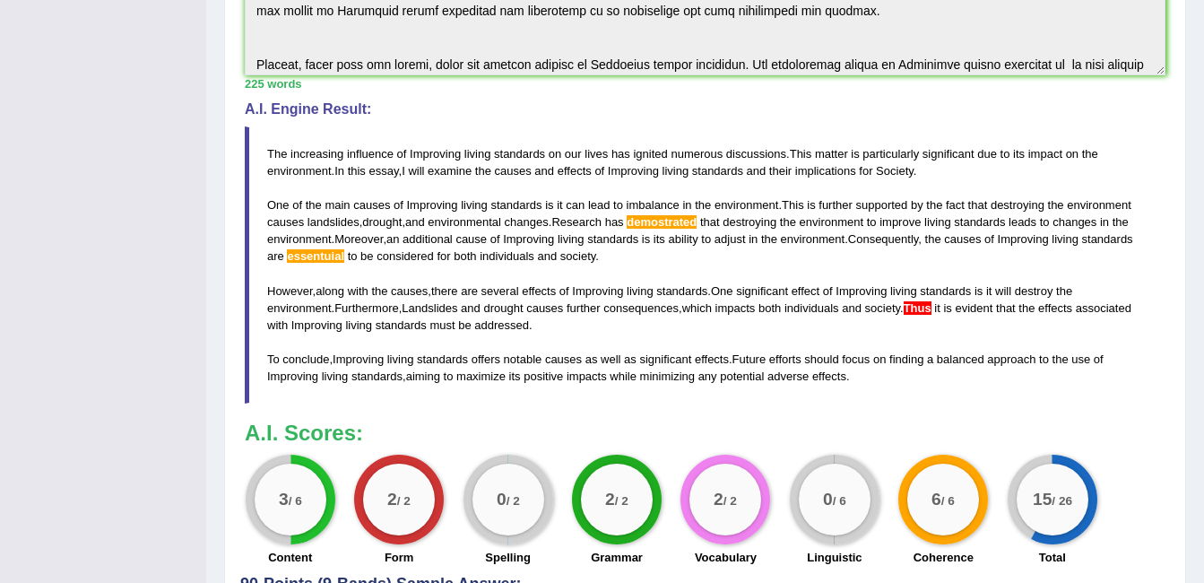
scroll to position [37, 0]
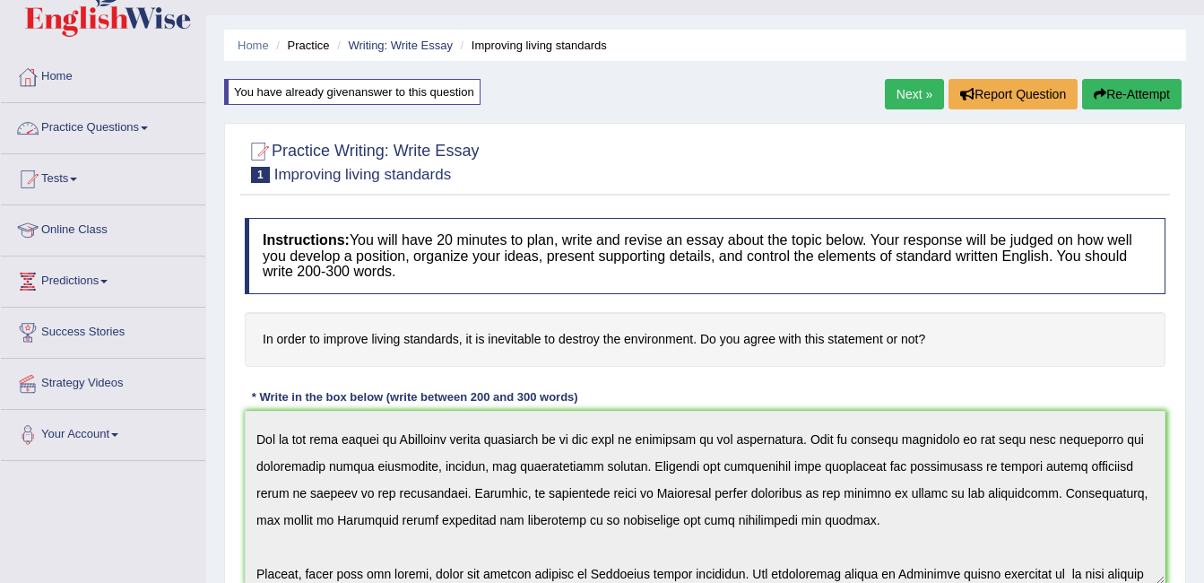
click at [109, 141] on link "Practice Questions" at bounding box center [103, 125] width 204 height 45
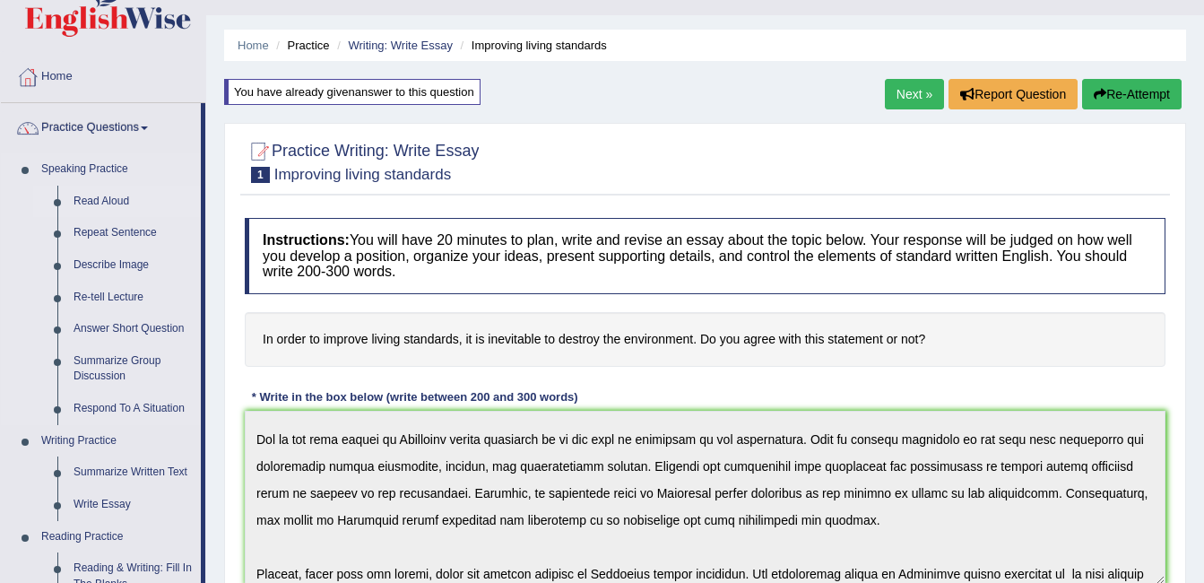
click at [116, 204] on link "Read Aloud" at bounding box center [132, 202] width 135 height 32
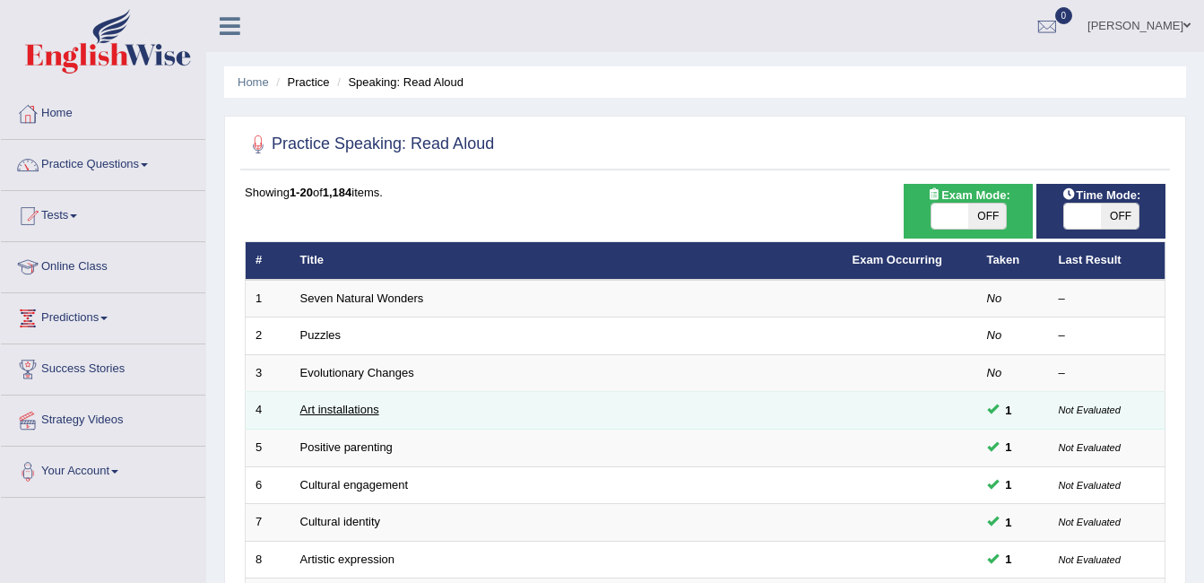
click at [327, 404] on link "Art installations" at bounding box center [339, 408] width 79 height 13
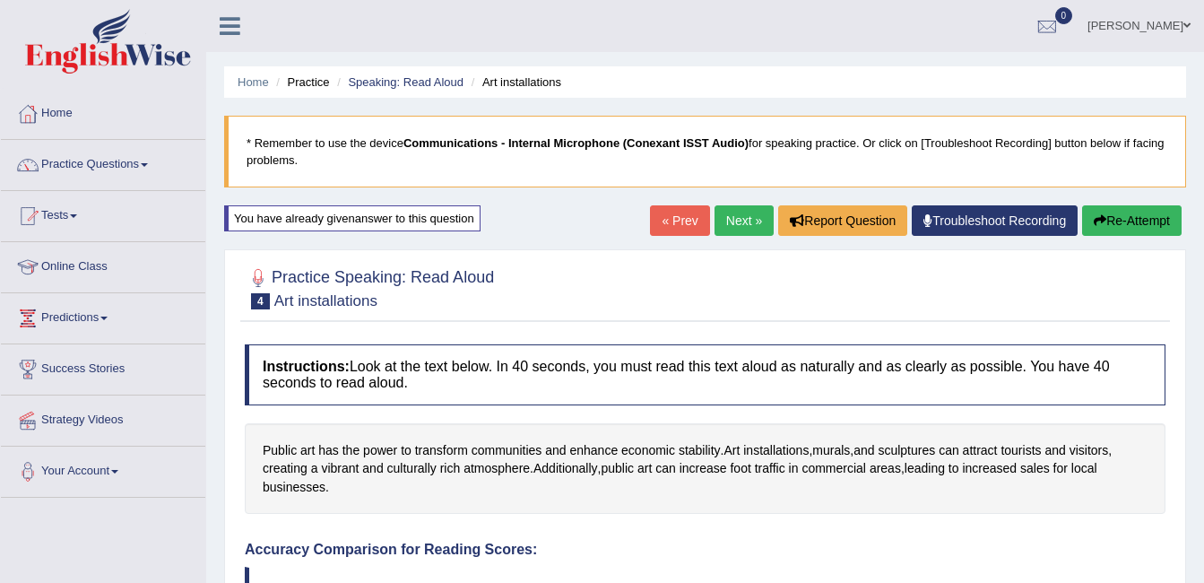
scroll to position [509, 0]
